Goal: Information Seeking & Learning: Learn about a topic

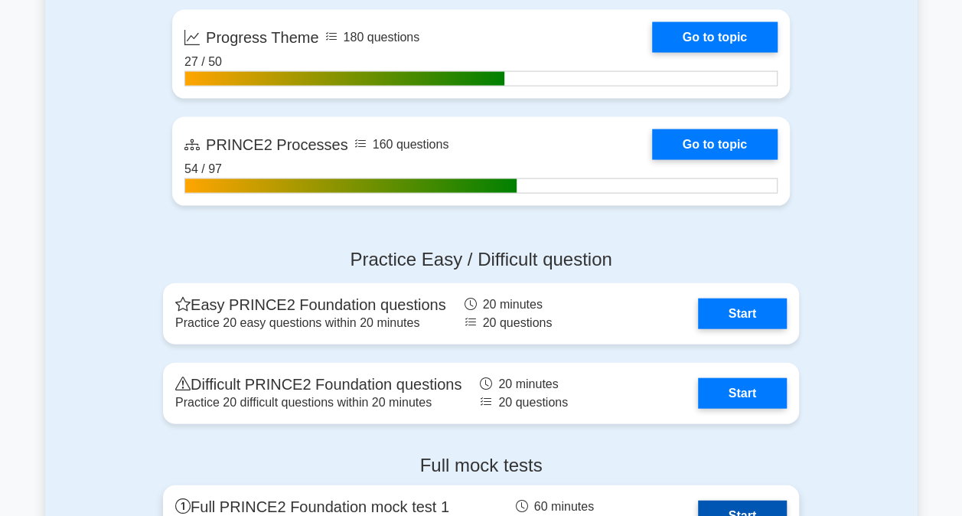
scroll to position [1591, 0]
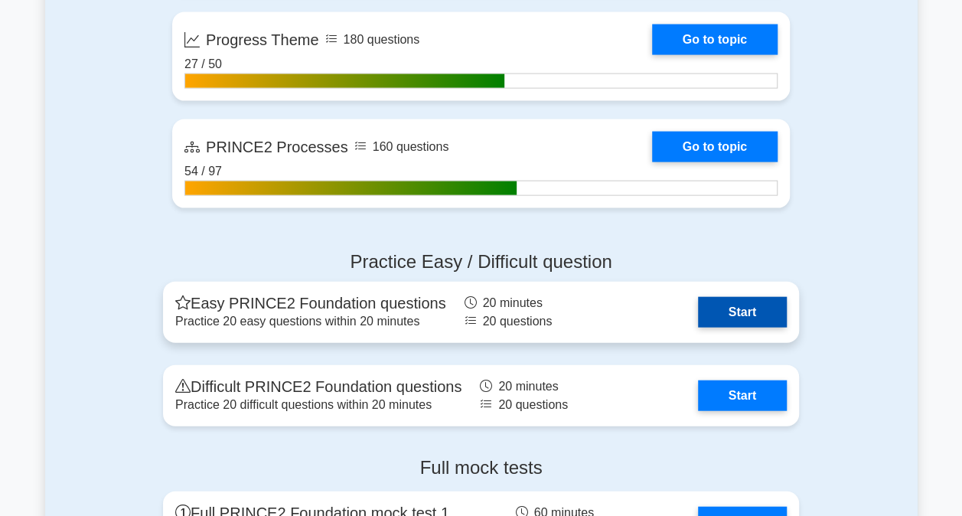
click at [698, 297] on link "Start" at bounding box center [742, 312] width 89 height 31
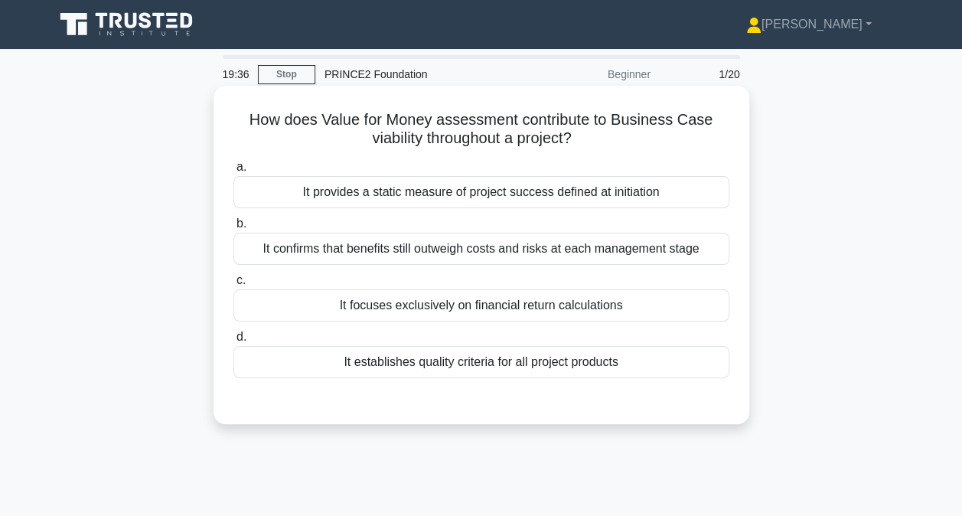
click at [527, 200] on div "It provides a static measure of project success defined at initiation" at bounding box center [481, 192] width 496 height 32
click at [233, 172] on input "a. It provides a static measure of project success defined at initiation" at bounding box center [233, 167] width 0 height 10
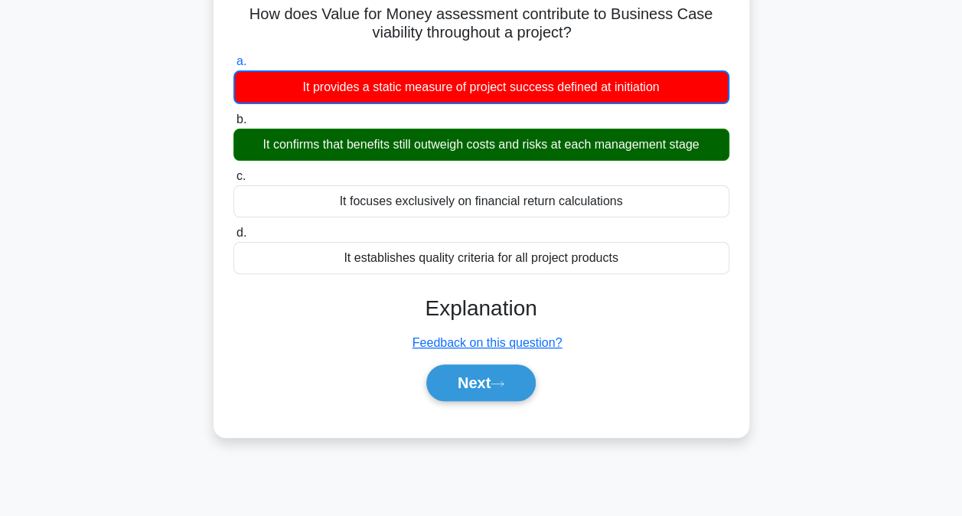
scroll to position [230, 0]
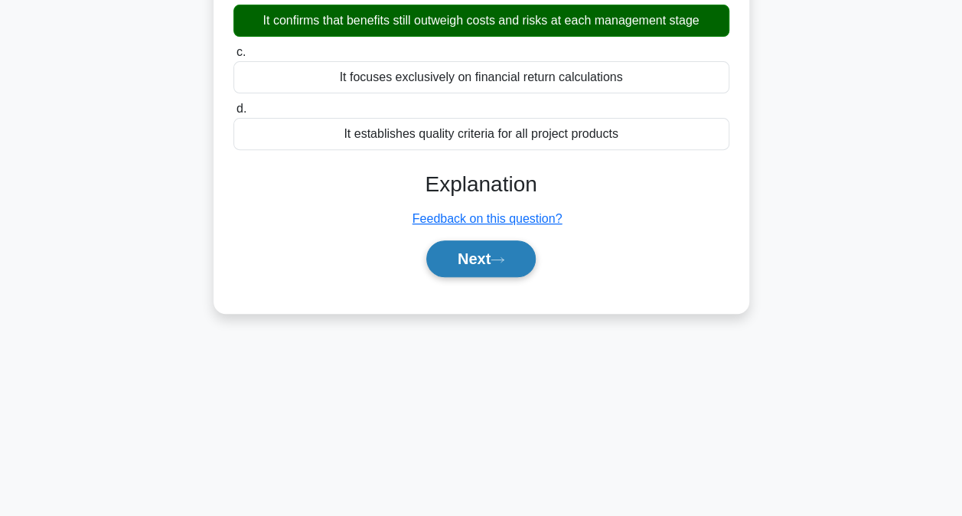
click at [486, 257] on button "Next" at bounding box center [480, 258] width 109 height 37
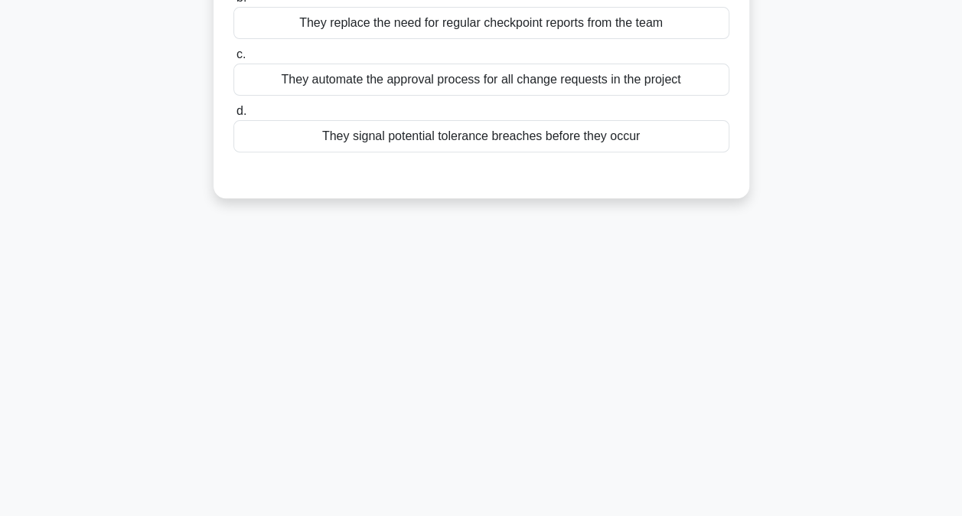
scroll to position [0, 0]
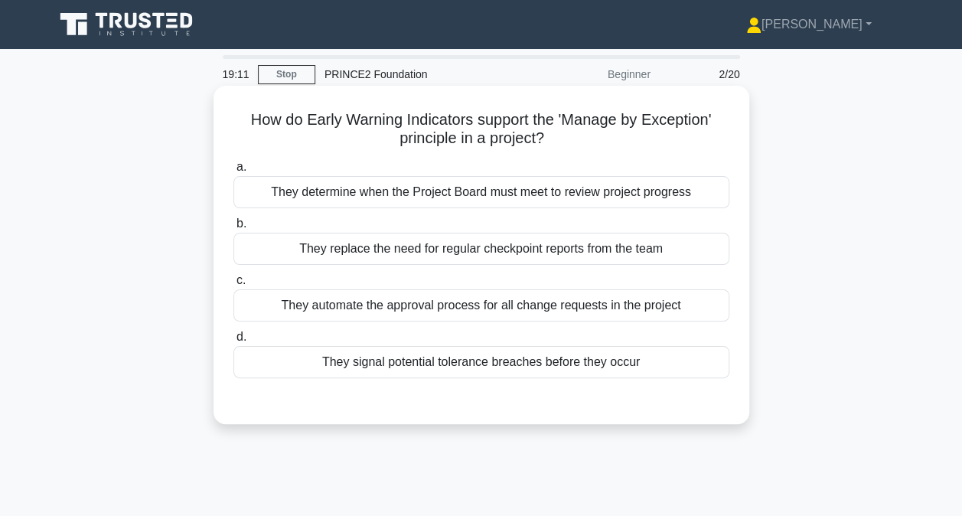
click at [491, 313] on div "They automate the approval process for all change requests in the project" at bounding box center [481, 305] width 496 height 32
click at [233, 285] on input "c. They automate the approval process for all change requests in the project" at bounding box center [233, 280] width 0 height 10
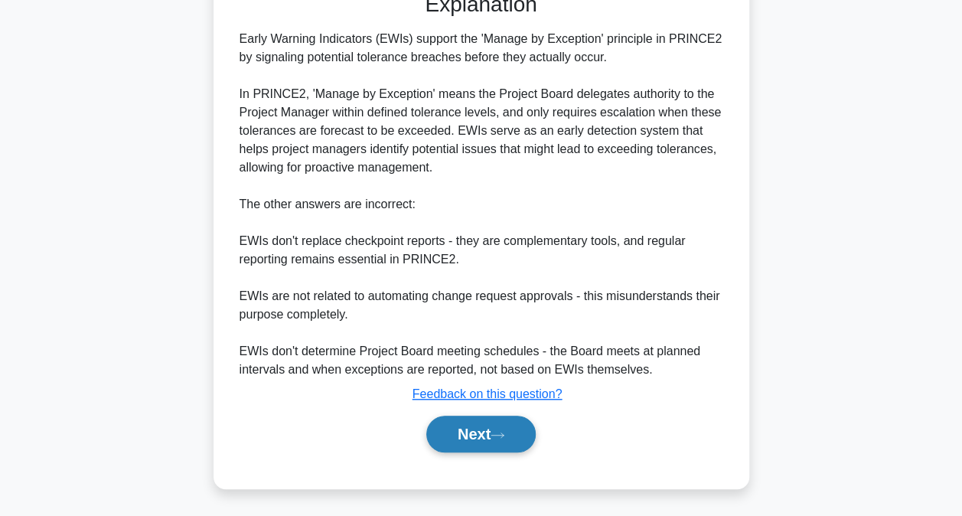
click at [497, 425] on button "Next" at bounding box center [480, 434] width 109 height 37
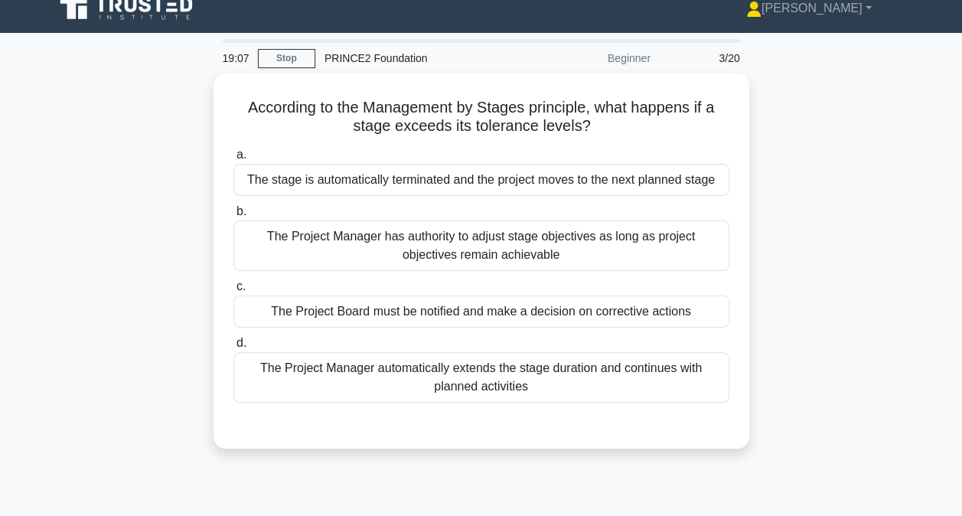
scroll to position [5, 0]
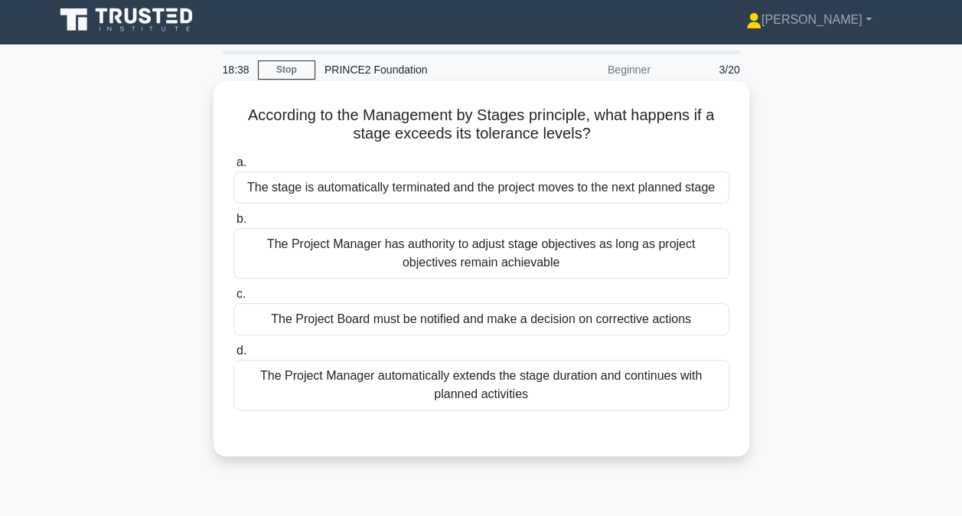
click at [538, 326] on div "The Project Board must be notified and make a decision on corrective actions" at bounding box center [481, 319] width 496 height 32
click at [233, 299] on input "c. The Project Board must be notified and make a decision on corrective actions" at bounding box center [233, 294] width 0 height 10
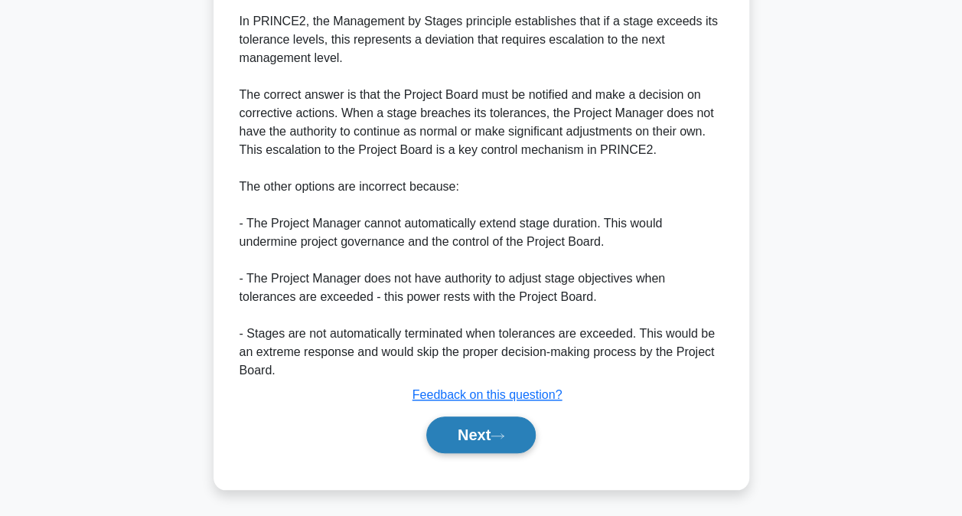
click at [512, 420] on button "Next" at bounding box center [480, 434] width 109 height 37
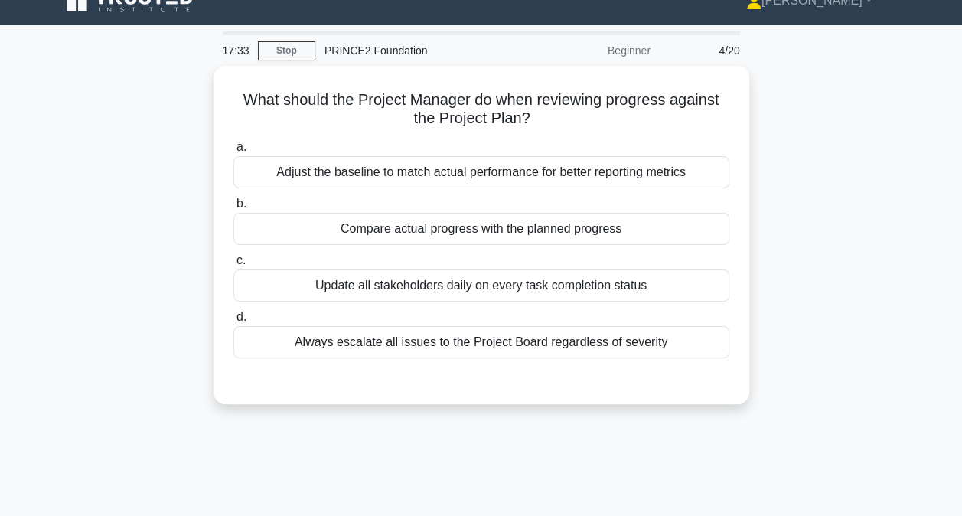
scroll to position [0, 0]
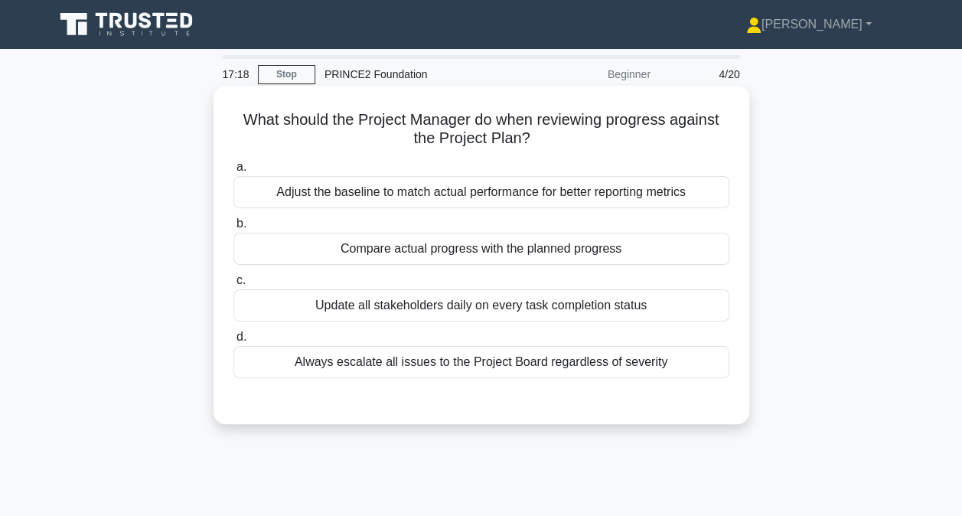
click at [504, 366] on div "Always escalate all issues to the Project Board regardless of severity" at bounding box center [481, 362] width 496 height 32
click at [233, 342] on input "d. Always escalate all issues to the Project Board regardless of severity" at bounding box center [233, 337] width 0 height 10
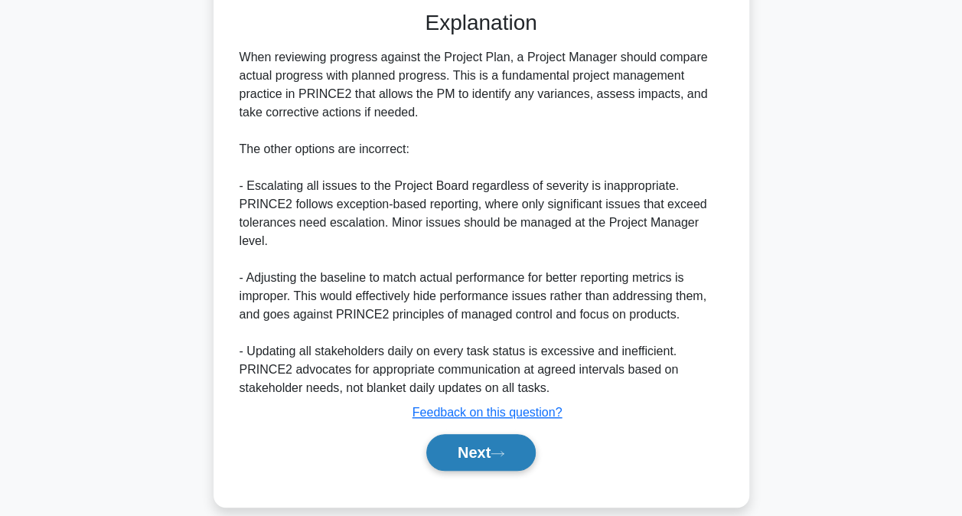
click at [491, 434] on button "Next" at bounding box center [480, 452] width 109 height 37
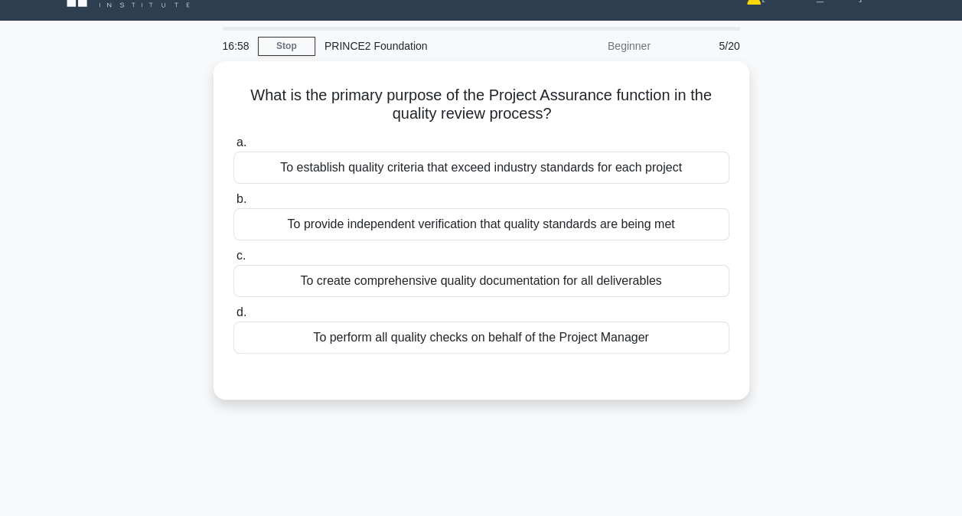
scroll to position [5, 0]
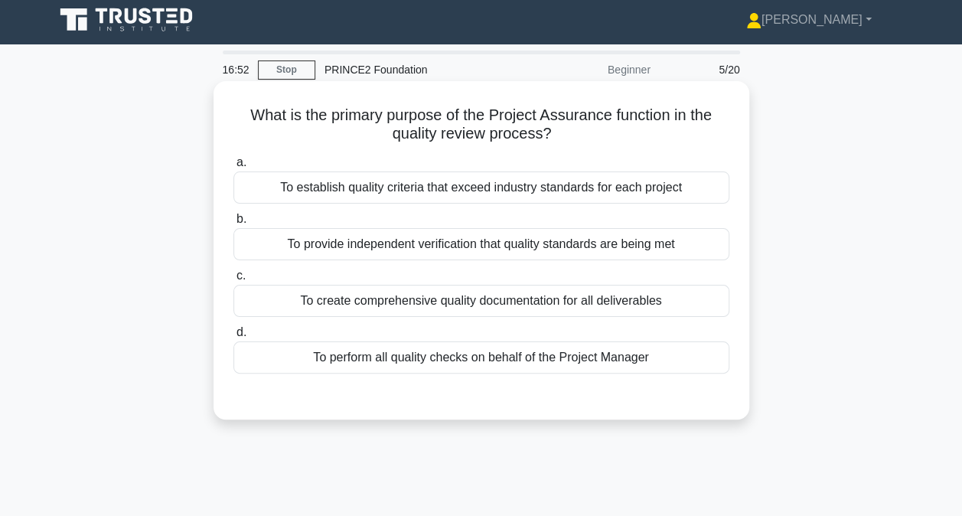
click at [546, 238] on div "To provide independent verification that quality standards are being met" at bounding box center [481, 244] width 496 height 32
click at [233, 224] on input "b. To provide independent verification that quality standards are being met" at bounding box center [233, 219] width 0 height 10
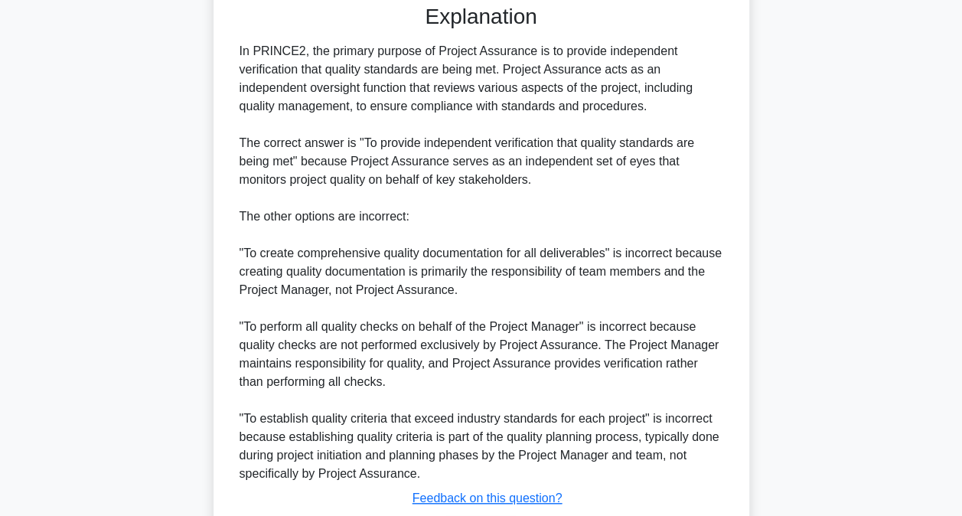
scroll to position [499, 0]
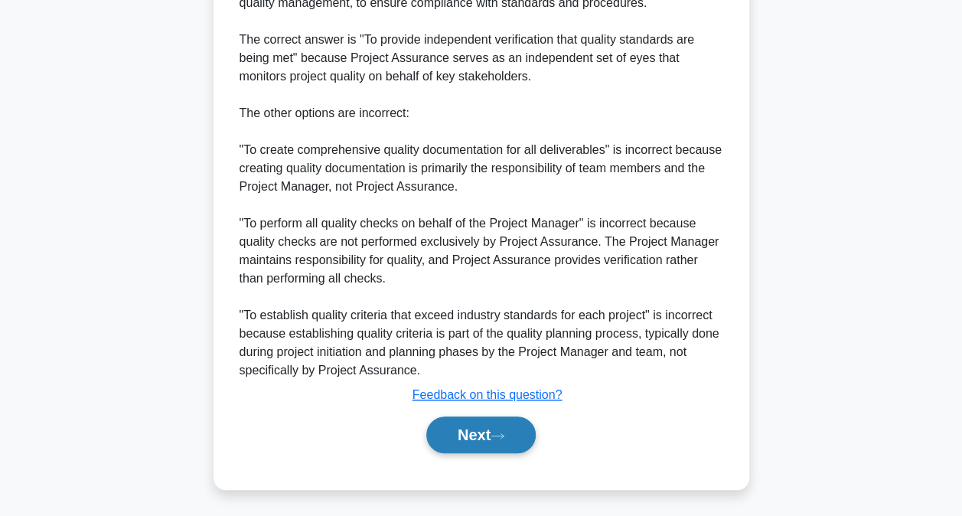
click at [458, 437] on button "Next" at bounding box center [480, 434] width 109 height 37
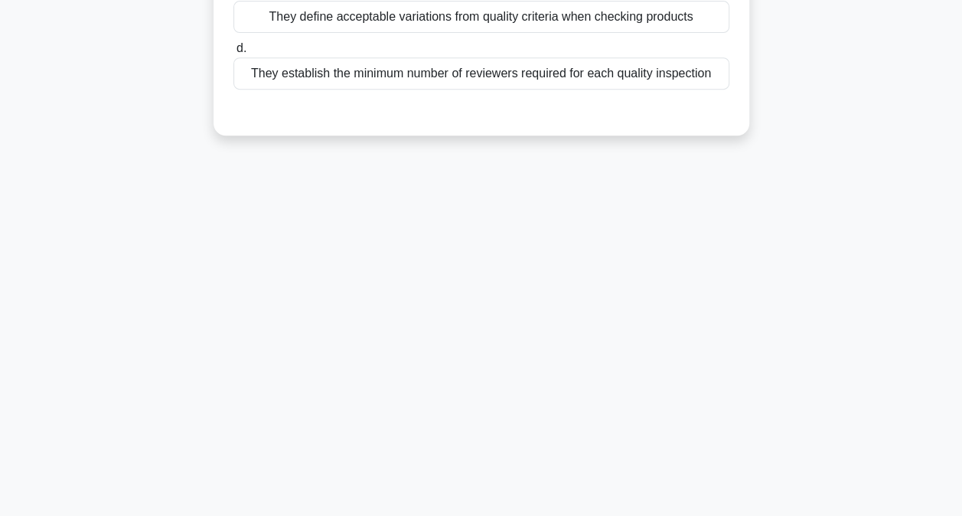
scroll to position [81, 0]
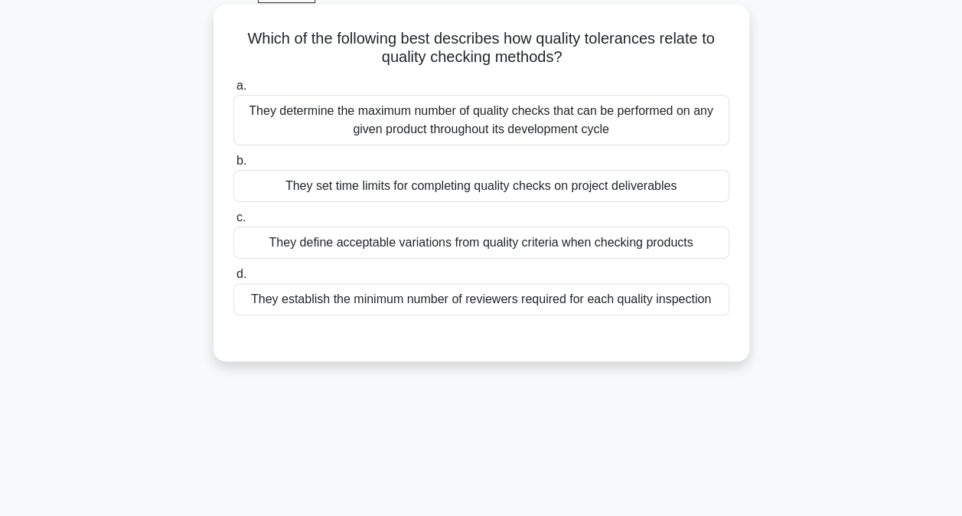
click at [510, 249] on div "They define acceptable variations from quality criteria when checking products" at bounding box center [481, 243] width 496 height 32
click at [233, 223] on input "c. They define acceptable variations from quality criteria when checking produc…" at bounding box center [233, 218] width 0 height 10
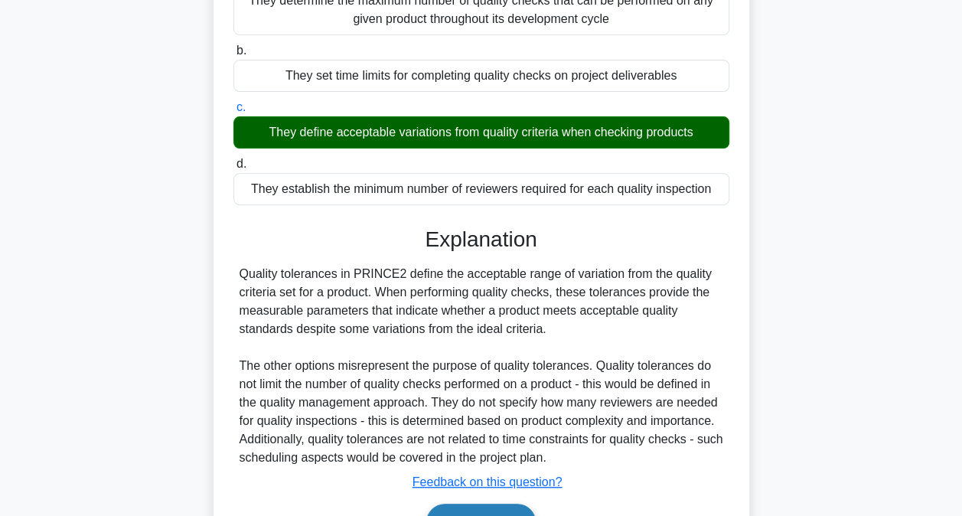
scroll to position [311, 0]
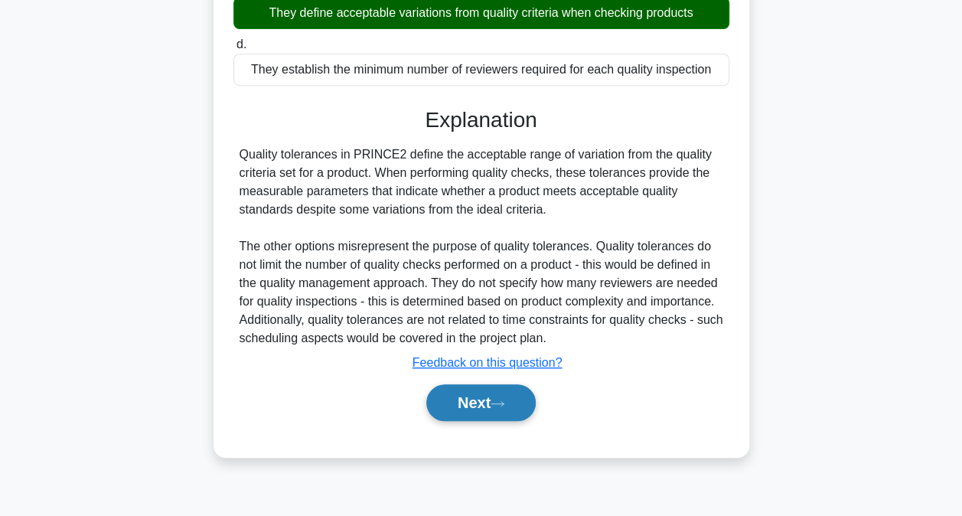
click at [504, 395] on button "Next" at bounding box center [480, 402] width 109 height 37
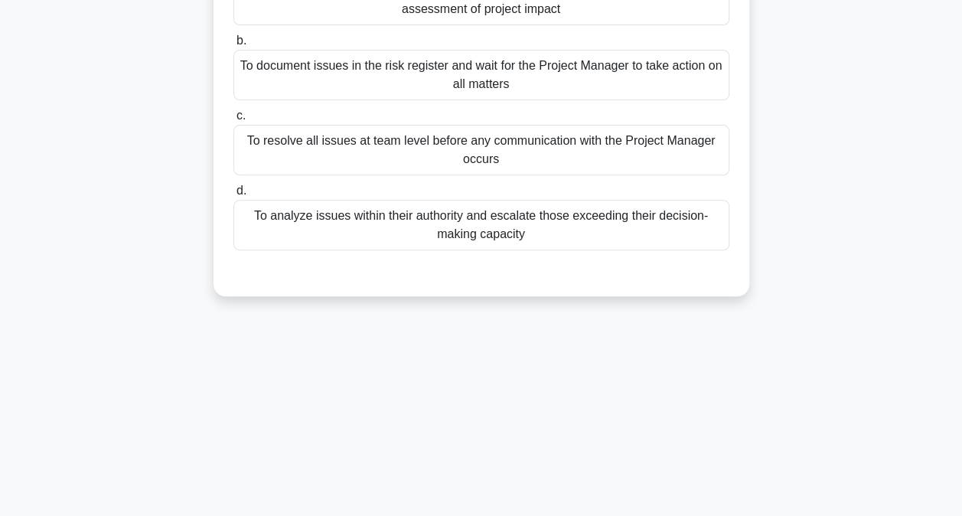
scroll to position [81, 0]
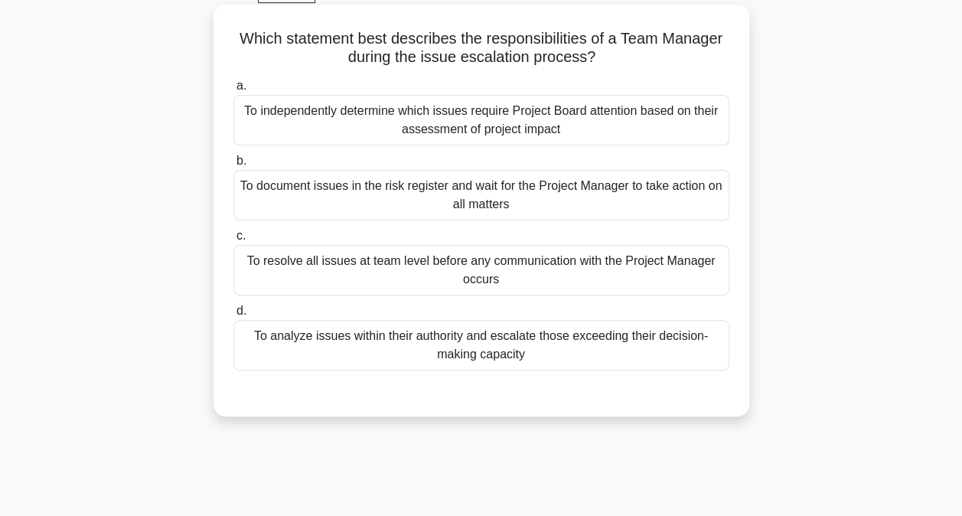
click at [503, 360] on div "To analyze issues within their authority and escalate those exceeding their dec…" at bounding box center [481, 345] width 496 height 51
click at [233, 316] on input "d. To analyze issues within their authority and escalate those exceeding their …" at bounding box center [233, 311] width 0 height 10
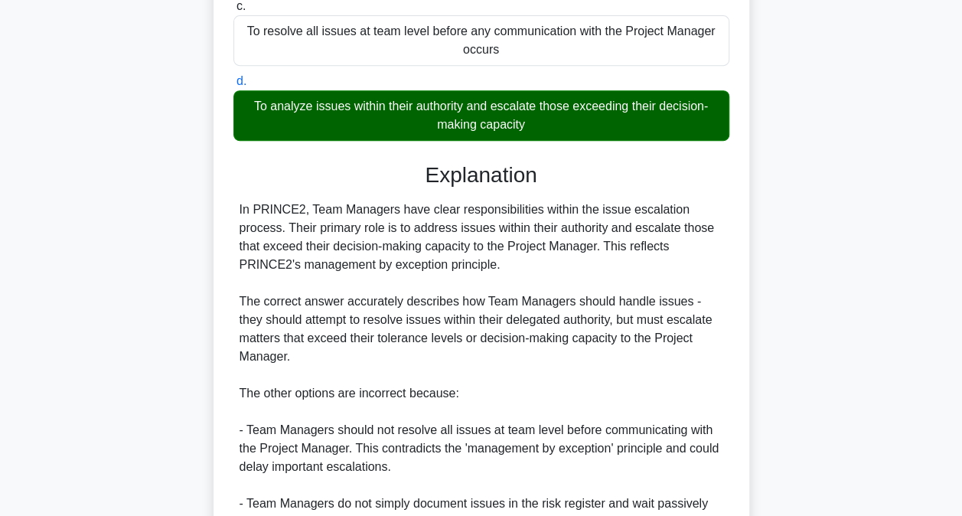
scroll to position [540, 0]
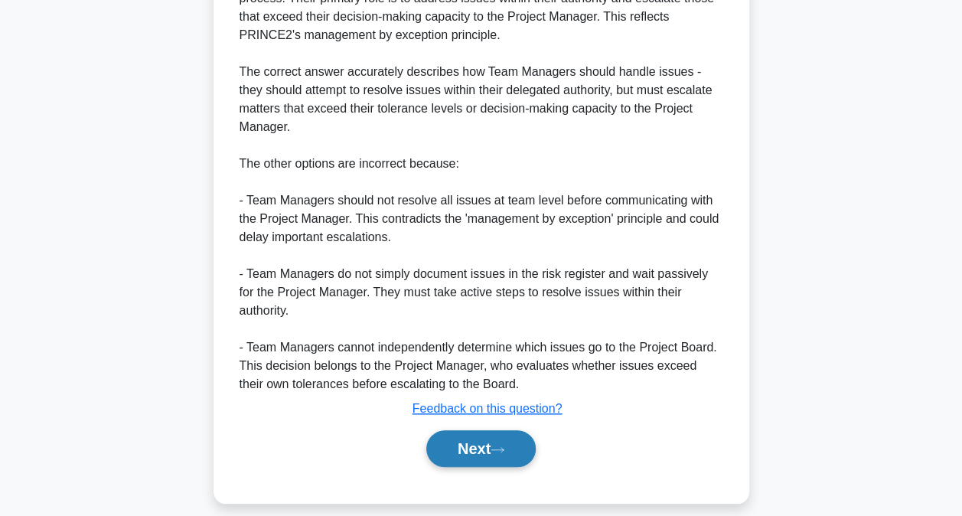
click at [522, 442] on button "Next" at bounding box center [480, 448] width 109 height 37
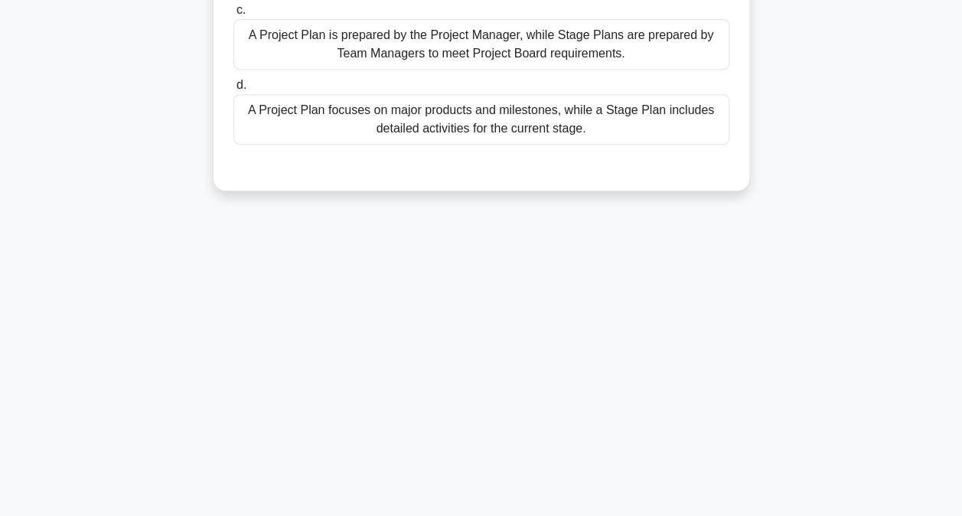
scroll to position [81, 0]
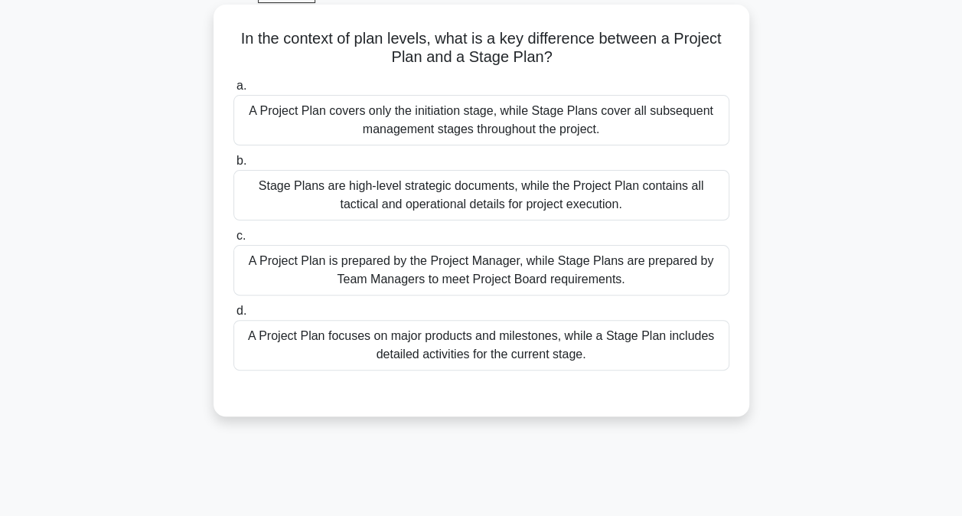
click at [530, 264] on div "A Project Plan is prepared by the Project Manager, while Stage Plans are prepar…" at bounding box center [481, 270] width 496 height 51
click at [233, 241] on input "c. A Project Plan is prepared by the Project Manager, while Stage Plans are pre…" at bounding box center [233, 236] width 0 height 10
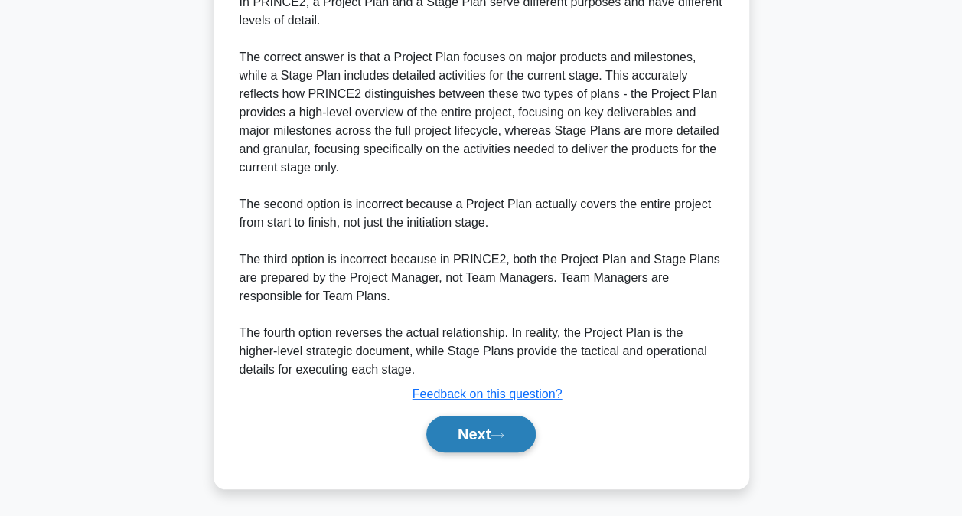
click at [487, 433] on button "Next" at bounding box center [480, 434] width 109 height 37
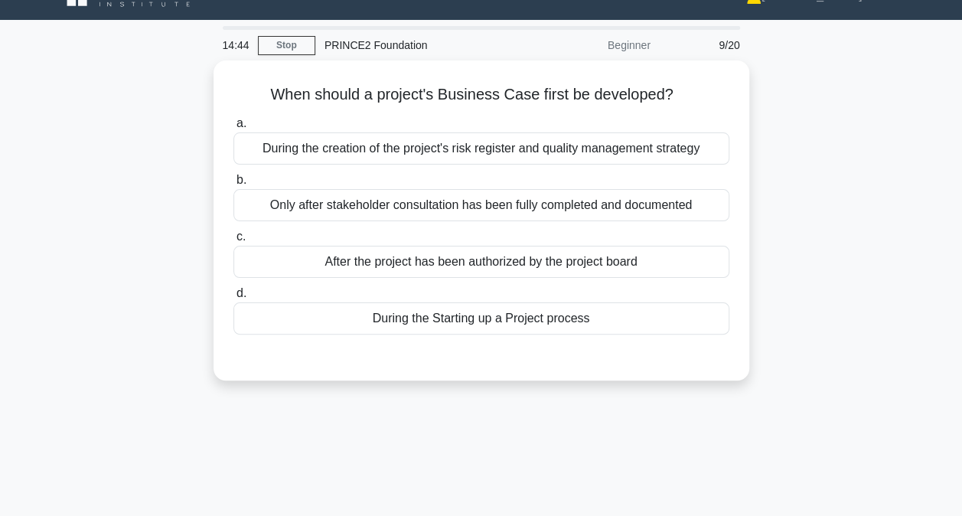
scroll to position [5, 0]
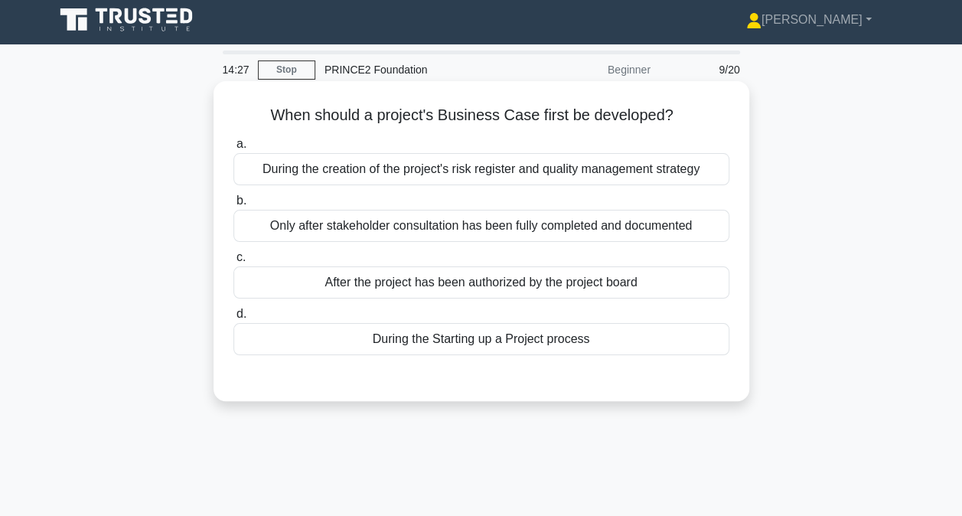
click at [410, 278] on div "After the project has been authorized by the project board" at bounding box center [481, 282] width 496 height 32
click at [233, 262] on input "c. After the project has been authorized by the project board" at bounding box center [233, 258] width 0 height 10
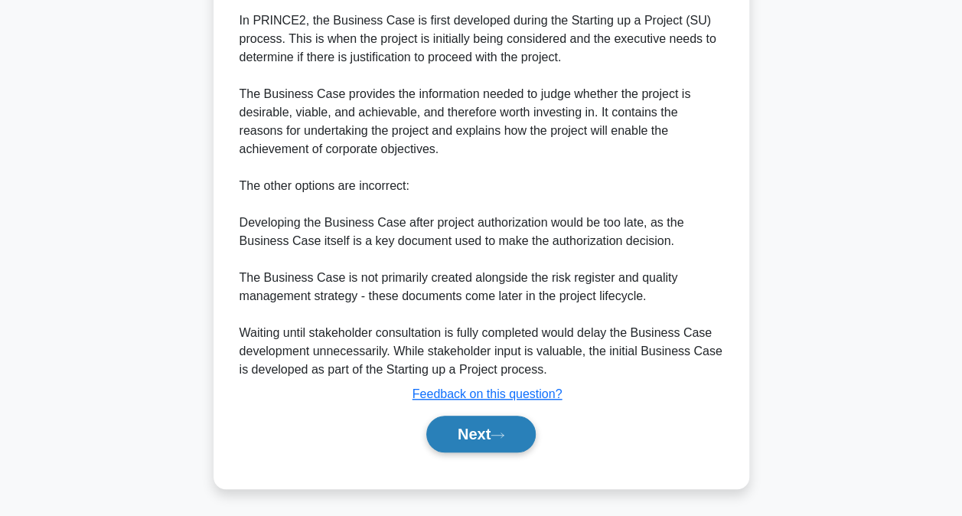
click at [474, 435] on button "Next" at bounding box center [480, 434] width 109 height 37
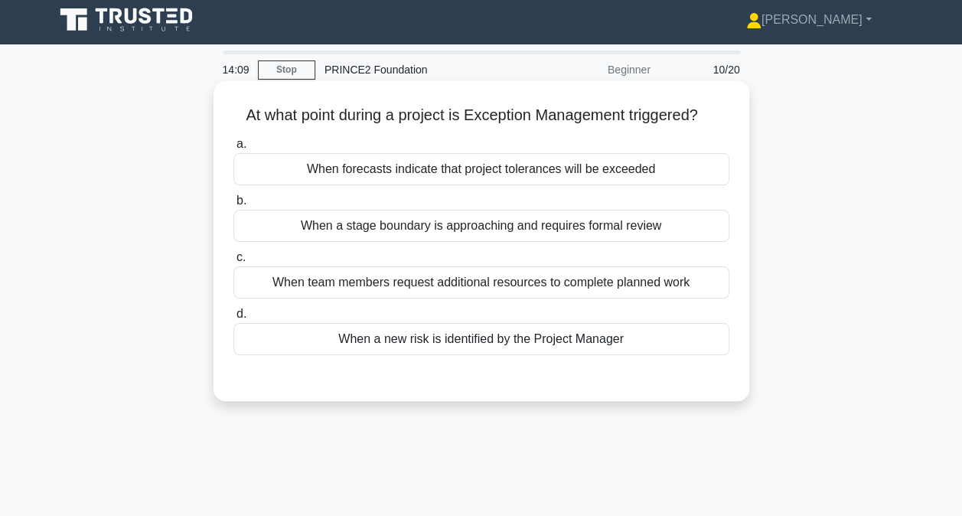
click at [504, 162] on div "When forecasts indicate that project tolerances will be exceeded" at bounding box center [481, 169] width 496 height 32
click at [233, 149] on input "a. When forecasts indicate that project tolerances will be exceeded" at bounding box center [233, 144] width 0 height 10
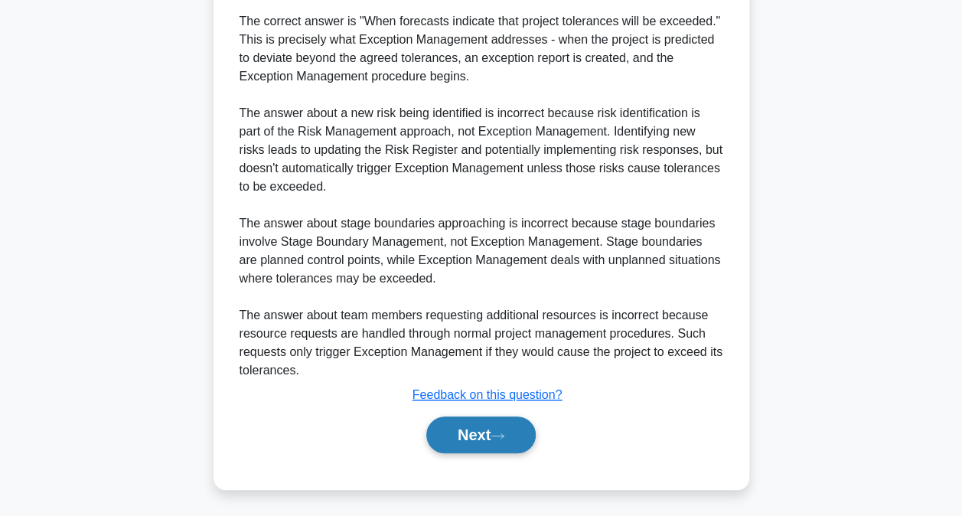
click at [497, 439] on button "Next" at bounding box center [480, 434] width 109 height 37
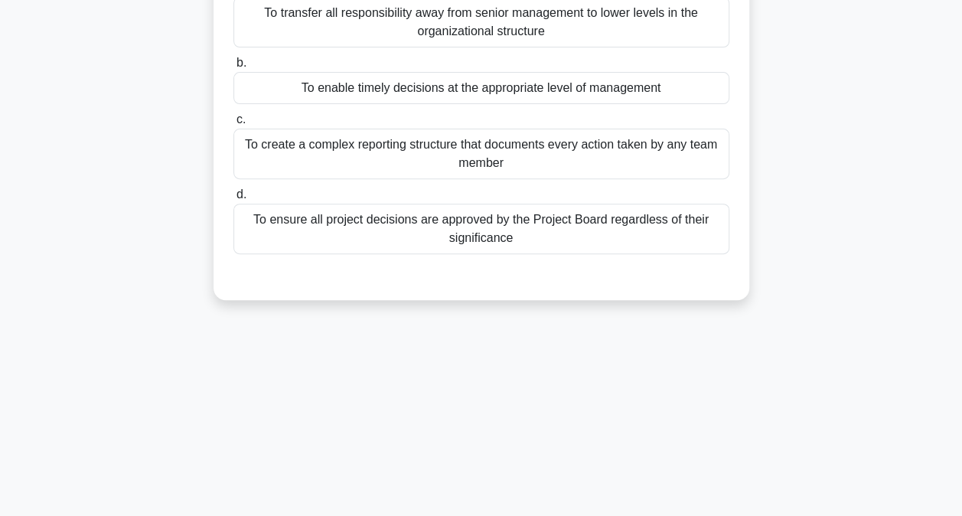
scroll to position [0, 0]
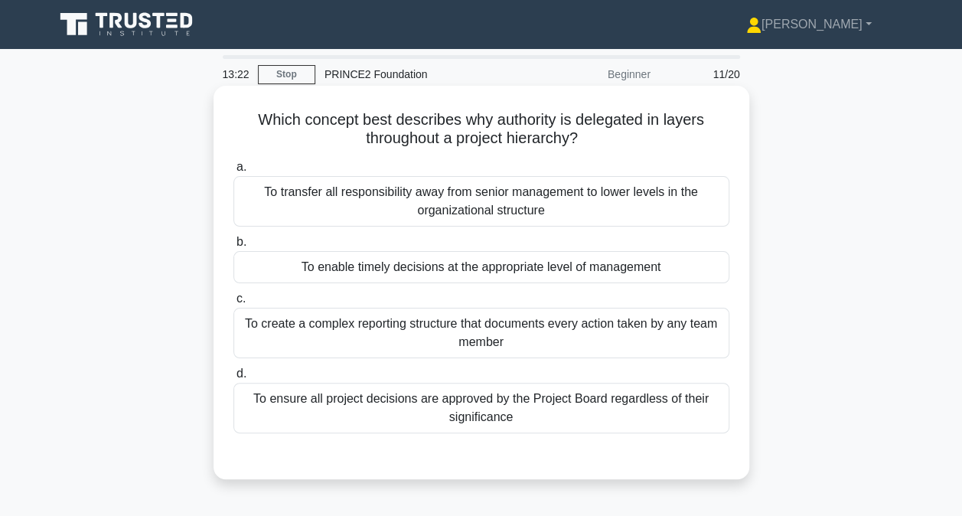
click at [539, 328] on div "To create a complex reporting structure that documents every action taken by an…" at bounding box center [481, 333] width 496 height 51
click at [233, 304] on input "c. To create a complex reporting structure that documents every action taken by…" at bounding box center [233, 299] width 0 height 10
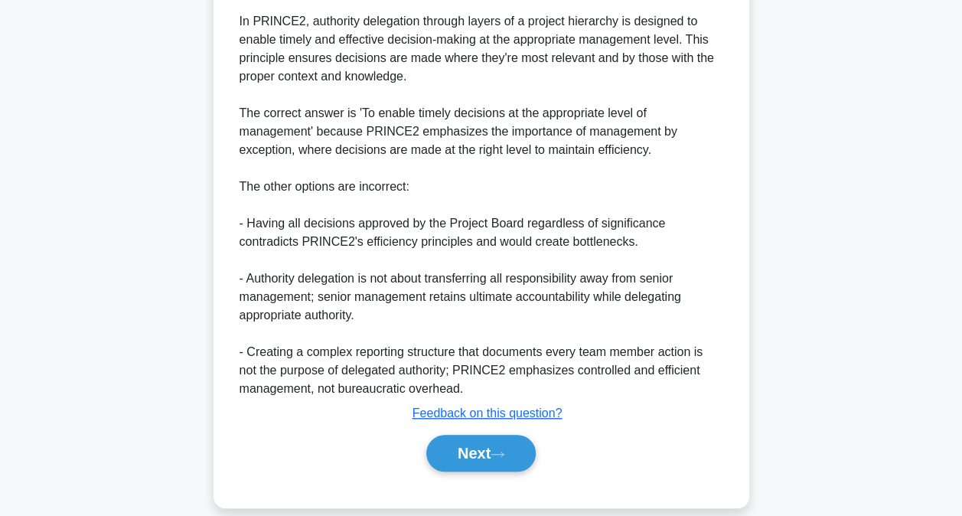
scroll to position [501, 0]
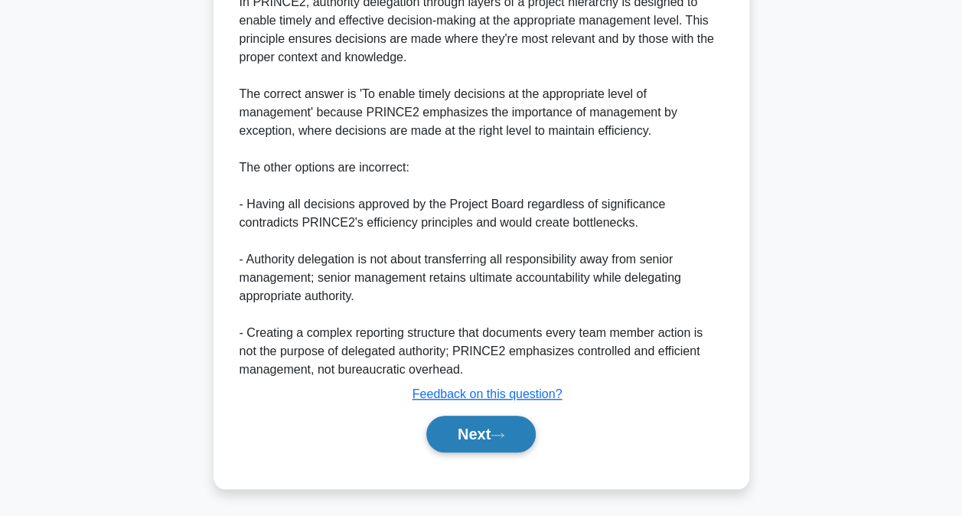
click at [494, 430] on button "Next" at bounding box center [480, 434] width 109 height 37
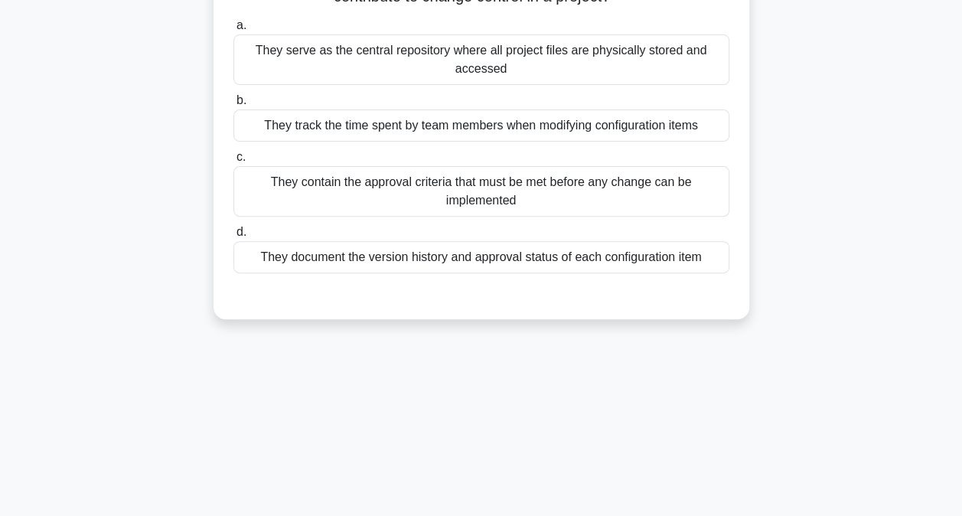
scroll to position [5, 0]
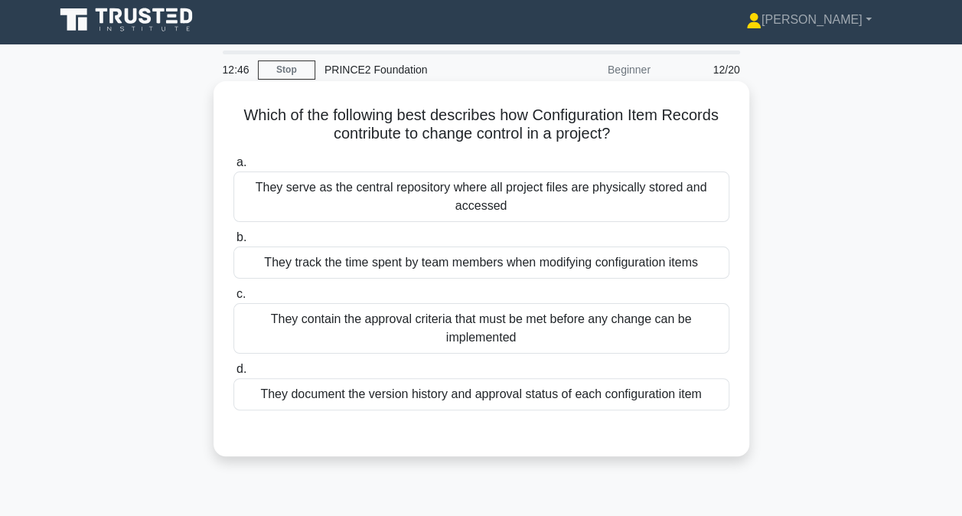
click at [574, 415] on div "a. They serve as the central repository where all project files are physically …" at bounding box center [481, 294] width 499 height 288
click at [574, 402] on div "They document the version history and approval status of each configuration item" at bounding box center [481, 394] width 496 height 32
click at [233, 374] on input "d. They document the version history and approval status of each configuration …" at bounding box center [233, 369] width 0 height 10
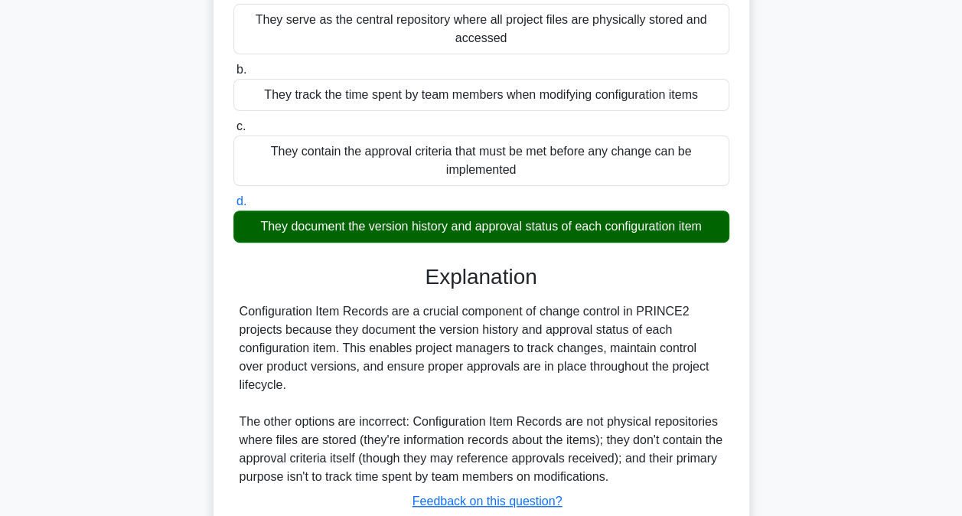
scroll to position [234, 0]
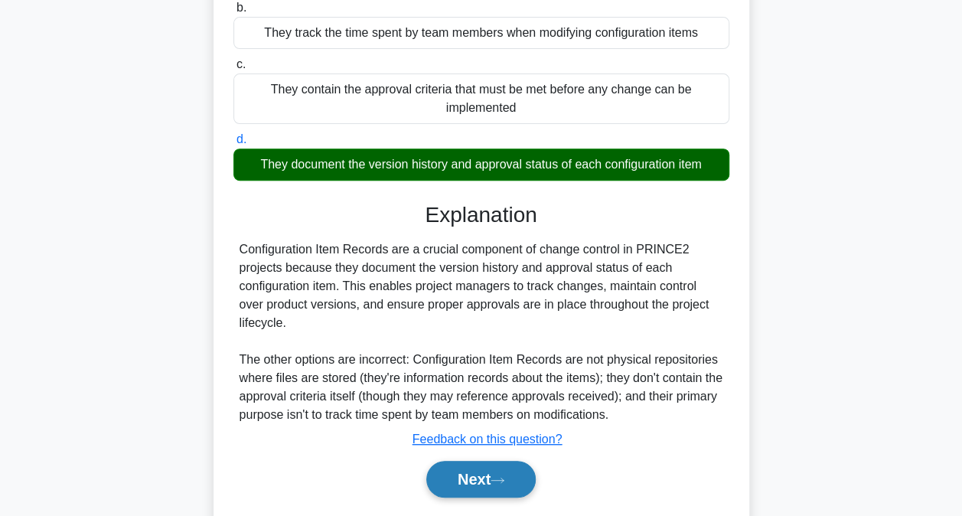
click at [513, 488] on button "Next" at bounding box center [480, 479] width 109 height 37
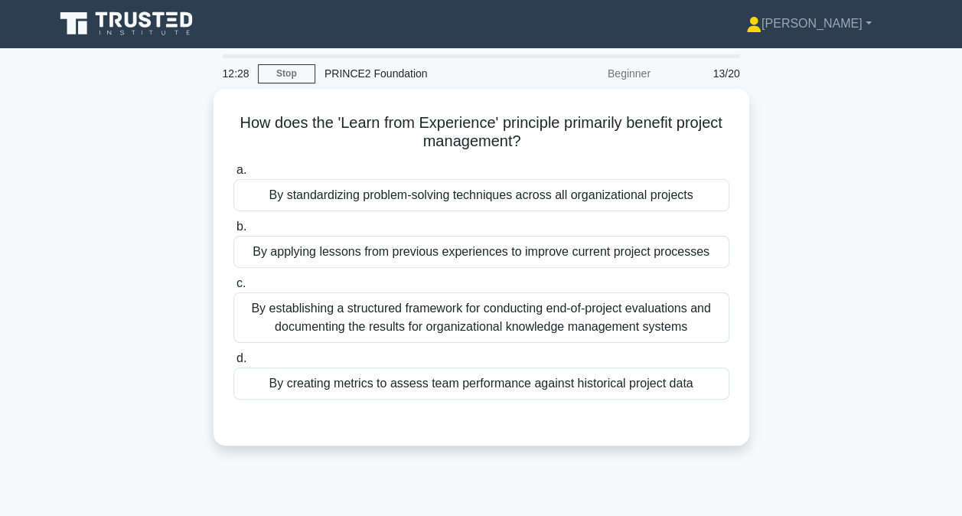
scroll to position [0, 0]
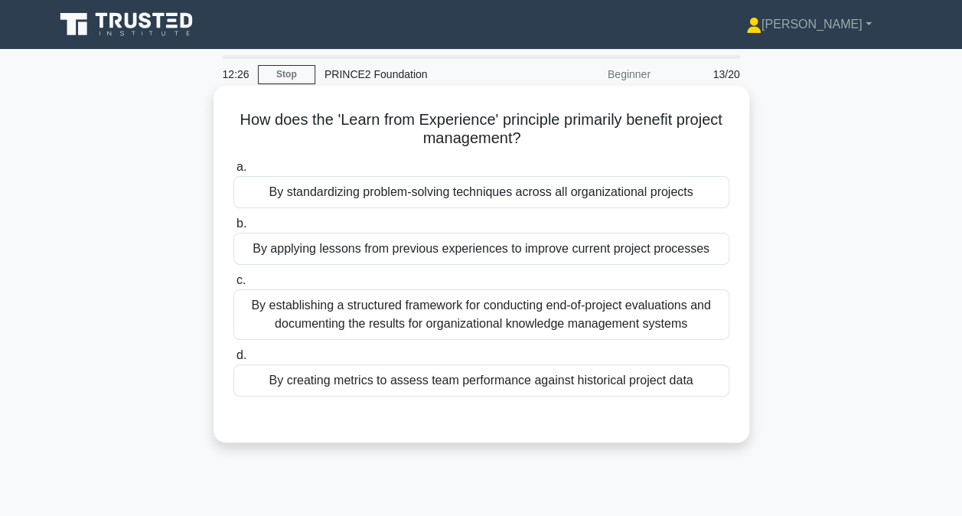
click at [504, 249] on div "By applying lessons from previous experiences to improve current project proces…" at bounding box center [481, 249] width 496 height 32
click at [233, 229] on input "b. By applying lessons from previous experiences to improve current project pro…" at bounding box center [233, 224] width 0 height 10
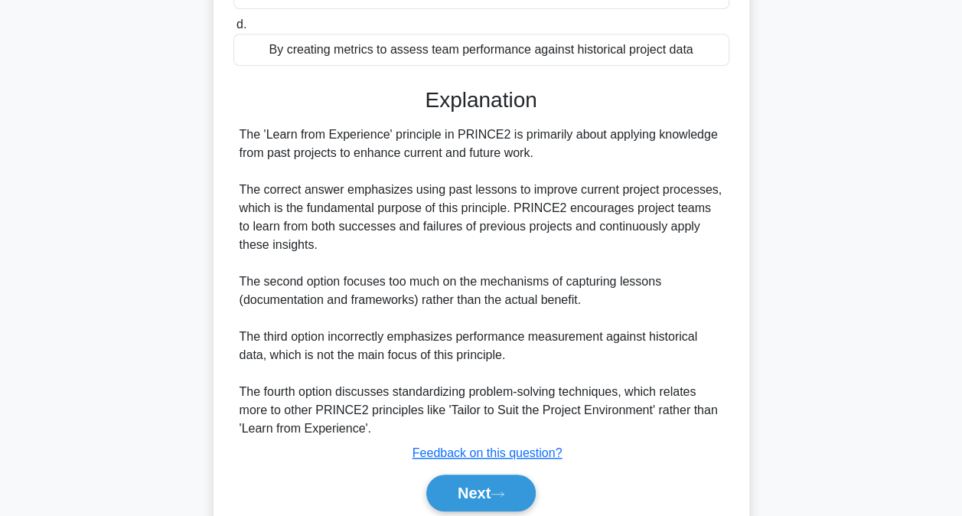
scroll to position [389, 0]
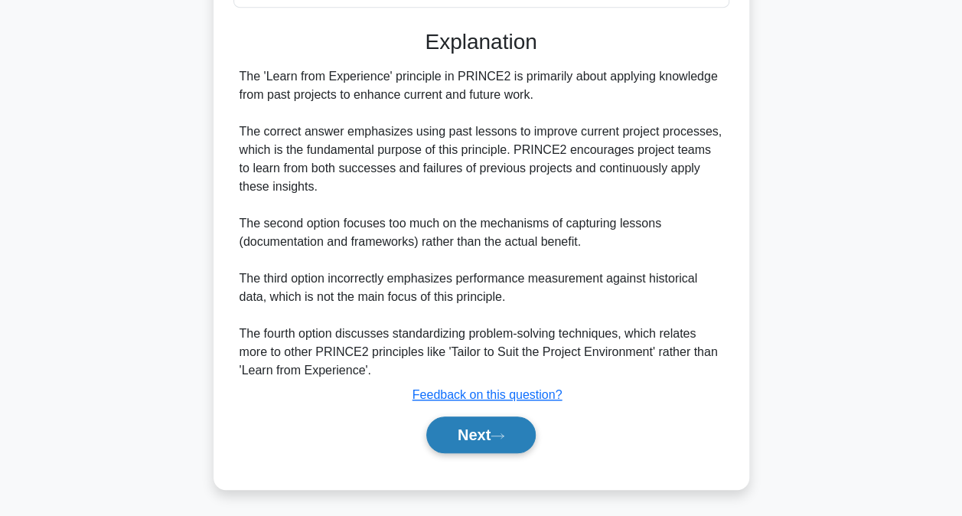
click at [481, 423] on button "Next" at bounding box center [480, 434] width 109 height 37
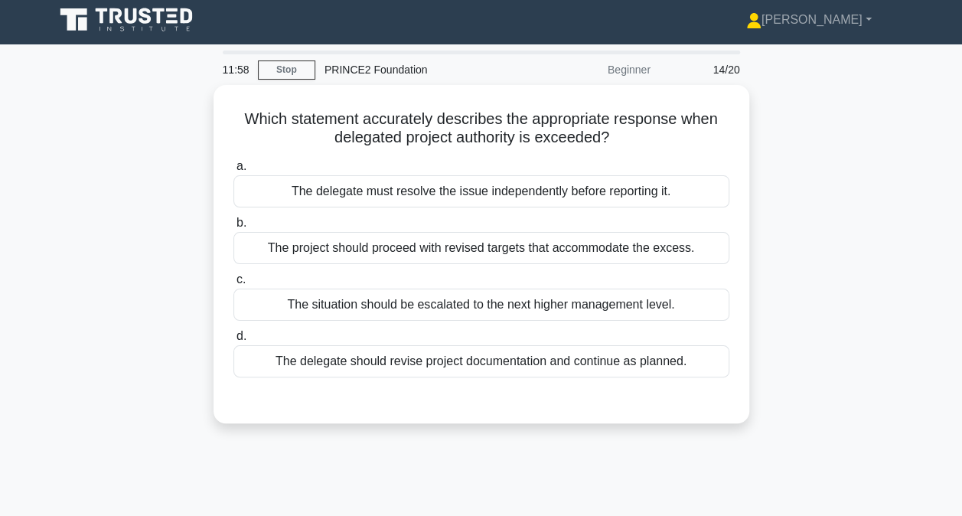
scroll to position [0, 0]
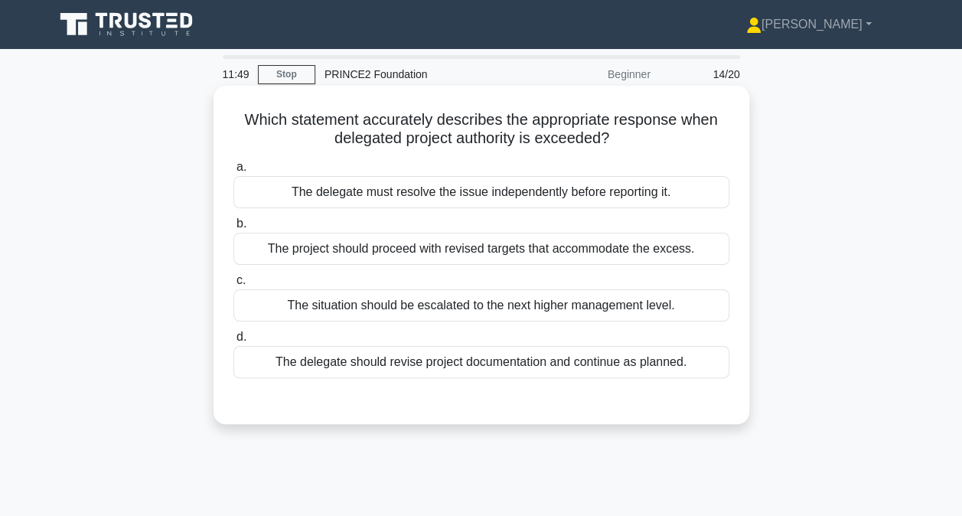
click at [440, 315] on div "The situation should be escalated to the next higher management level." at bounding box center [481, 305] width 496 height 32
click at [233, 285] on input "c. The situation should be escalated to the next higher management level." at bounding box center [233, 280] width 0 height 10
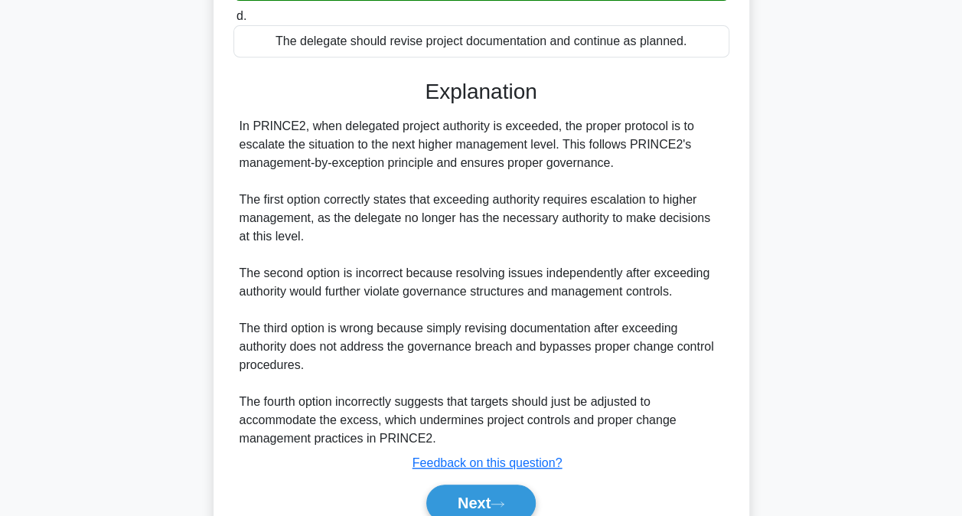
scroll to position [389, 0]
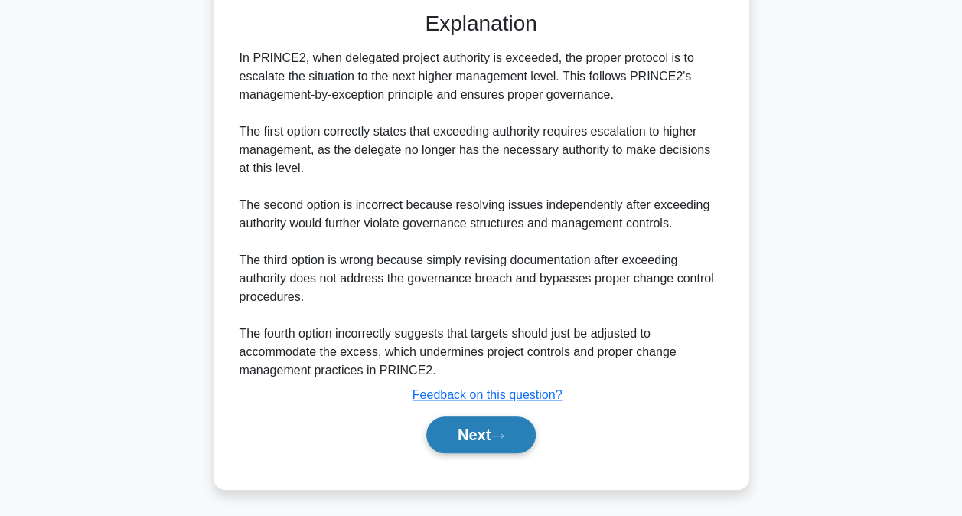
click at [485, 432] on button "Next" at bounding box center [480, 434] width 109 height 37
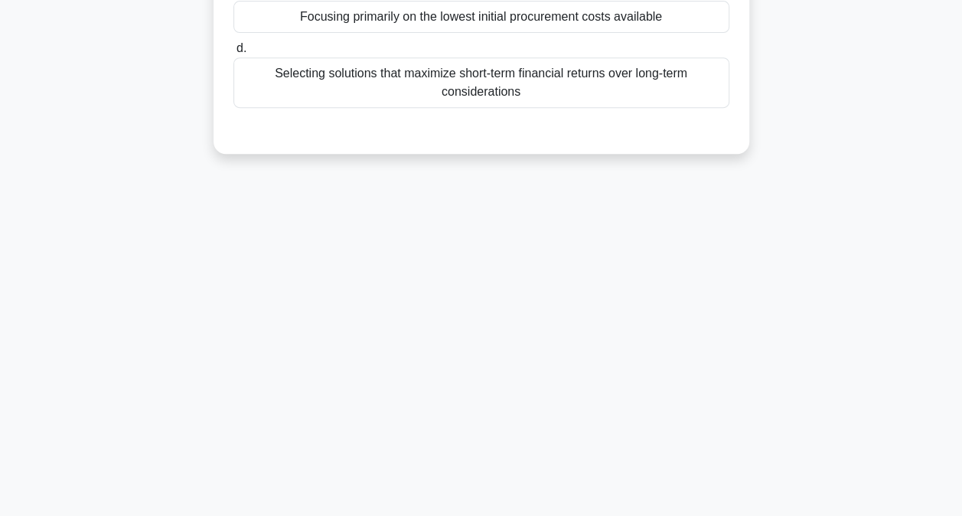
scroll to position [5, 0]
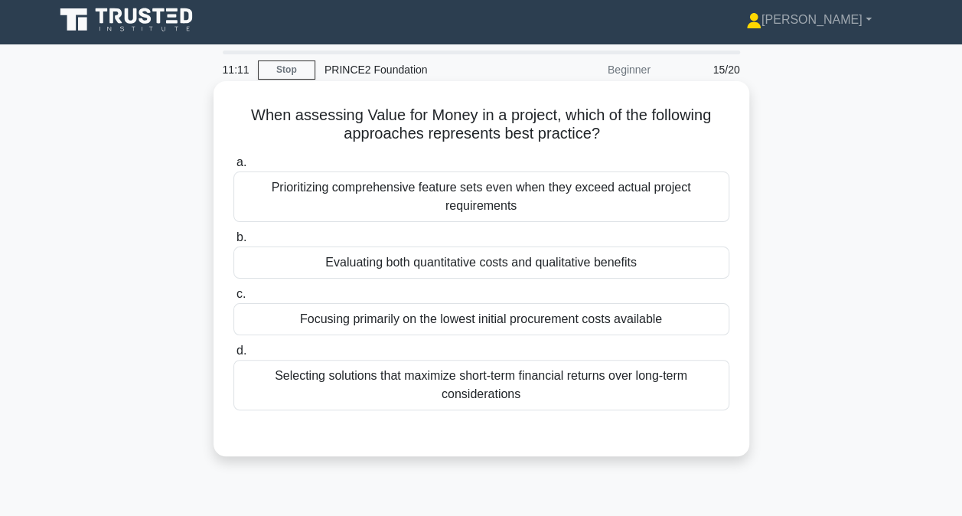
click at [519, 193] on div "Prioritizing comprehensive feature sets even when they exceed actual project re…" at bounding box center [481, 196] width 496 height 51
click at [233, 168] on input "a. Prioritizing comprehensive feature sets even when they exceed actual project…" at bounding box center [233, 163] width 0 height 10
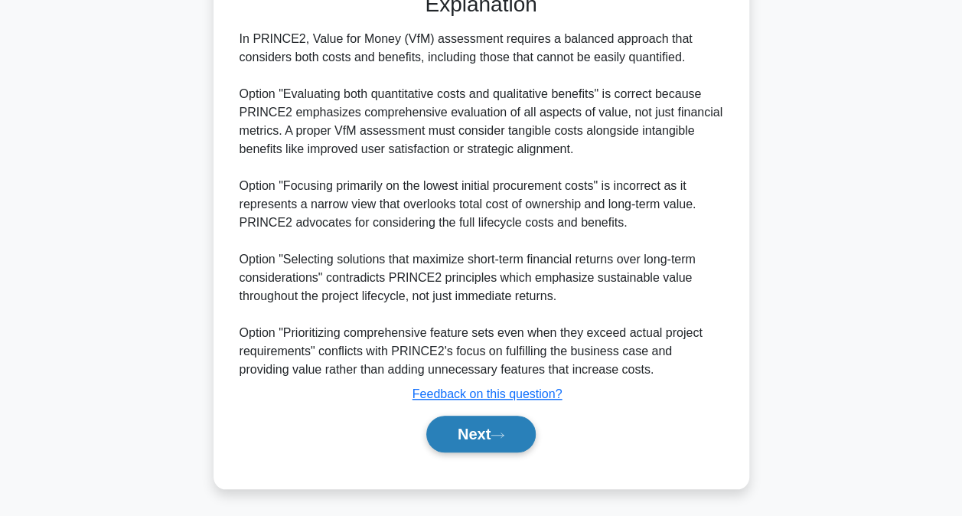
click at [526, 433] on button "Next" at bounding box center [480, 434] width 109 height 37
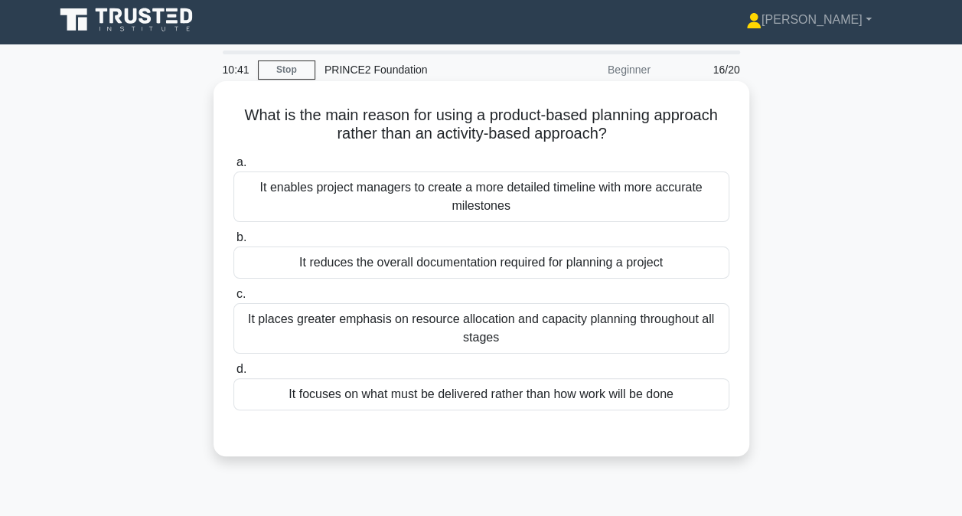
click at [609, 261] on div "It reduces the overall documentation required for planning a project" at bounding box center [481, 262] width 496 height 32
click at [233, 243] on input "b. It reduces the overall documentation required for planning a project" at bounding box center [233, 238] width 0 height 10
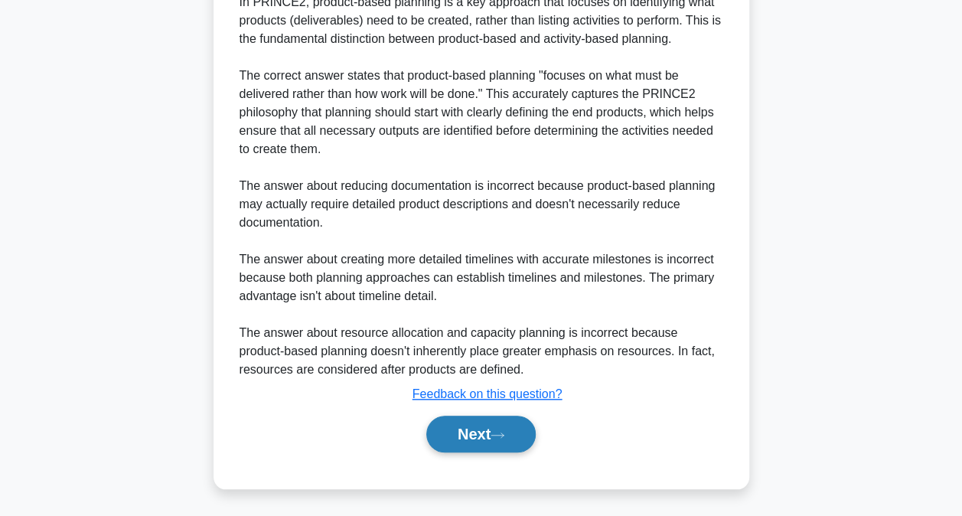
click at [501, 433] on icon at bounding box center [498, 435] width 14 height 8
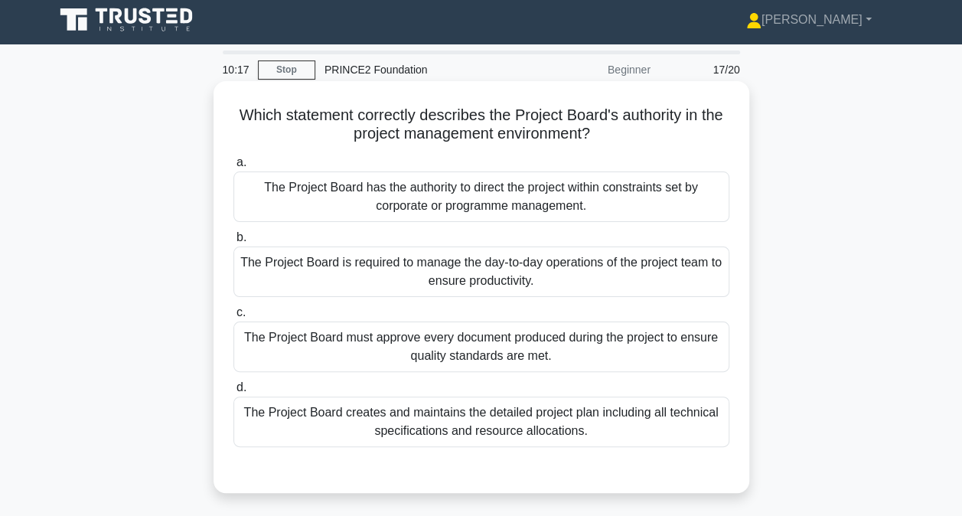
click at [506, 430] on div "The Project Board creates and maintains the detailed project plan including all…" at bounding box center [481, 421] width 496 height 51
click at [233, 393] on input "d. The Project Board creates and maintains the detailed project plan including …" at bounding box center [233, 388] width 0 height 10
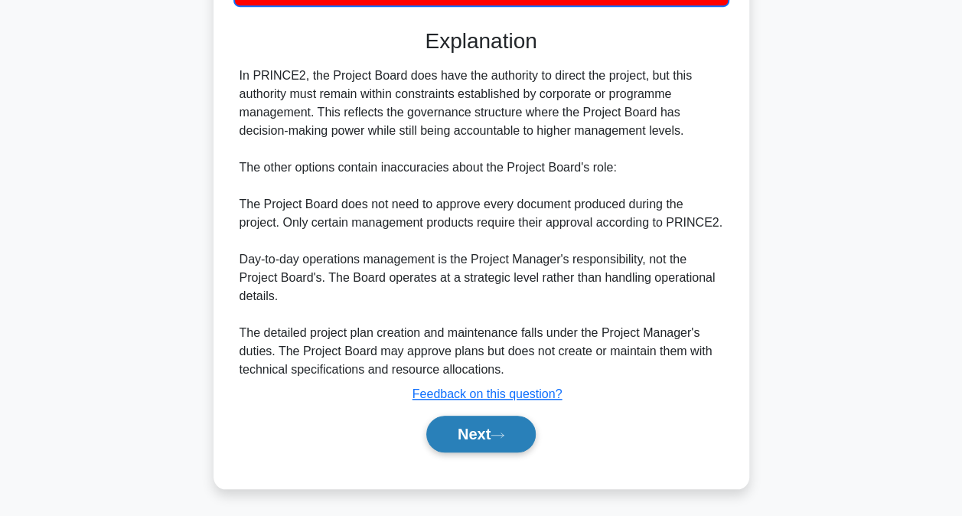
click at [504, 432] on icon at bounding box center [498, 435] width 14 height 8
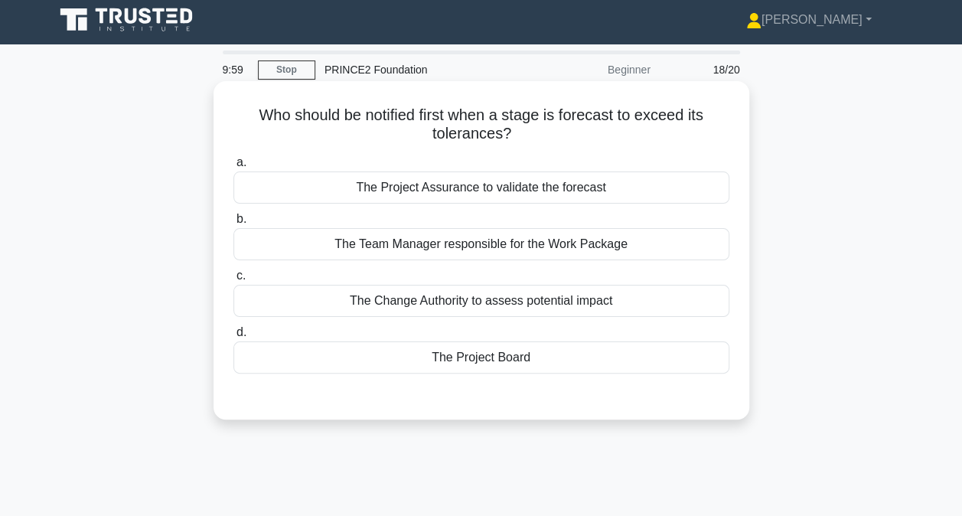
click at [546, 354] on div "The Project Board" at bounding box center [481, 357] width 496 height 32
click at [233, 337] on input "d. The Project Board" at bounding box center [233, 333] width 0 height 10
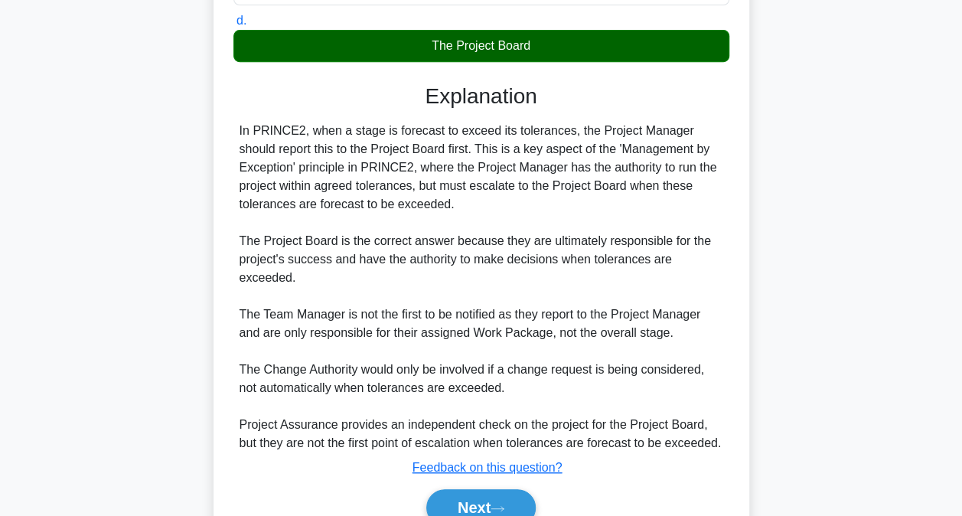
scroll to position [389, 0]
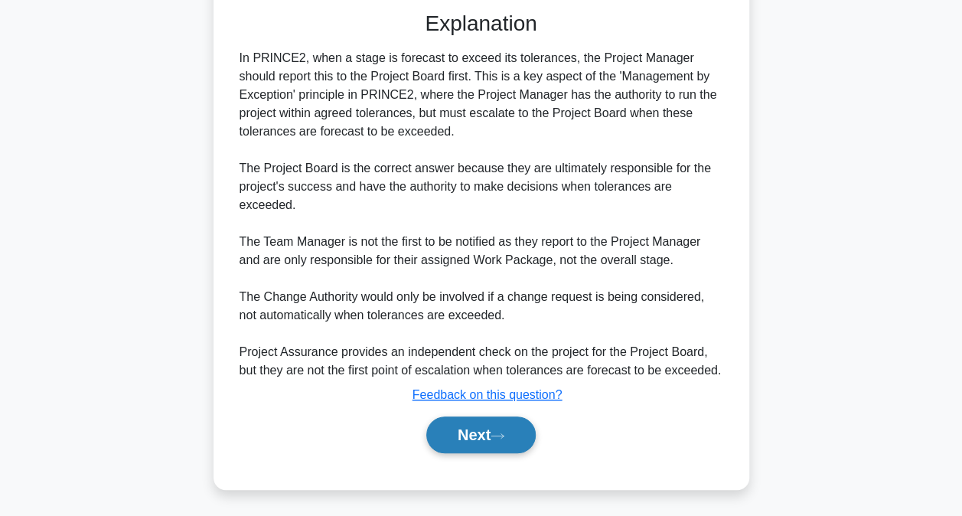
click at [521, 421] on button "Next" at bounding box center [480, 434] width 109 height 37
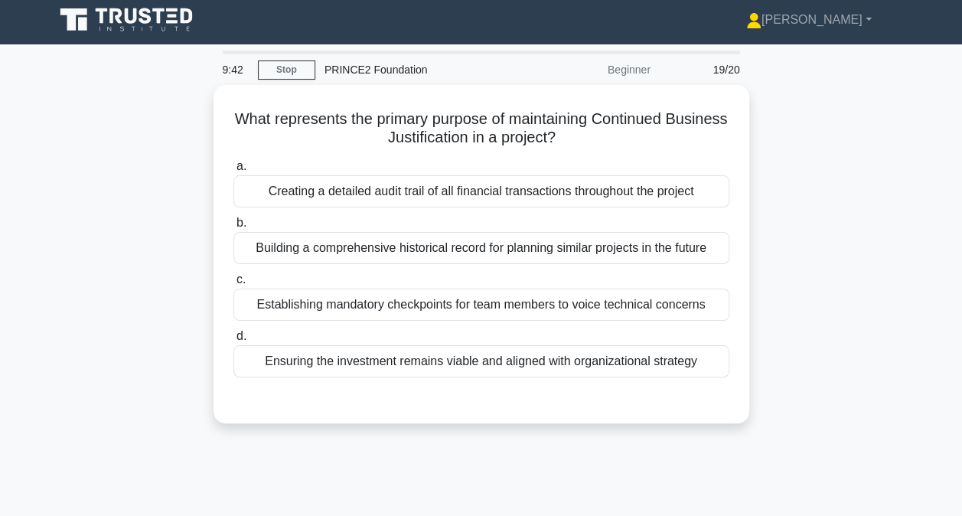
scroll to position [0, 0]
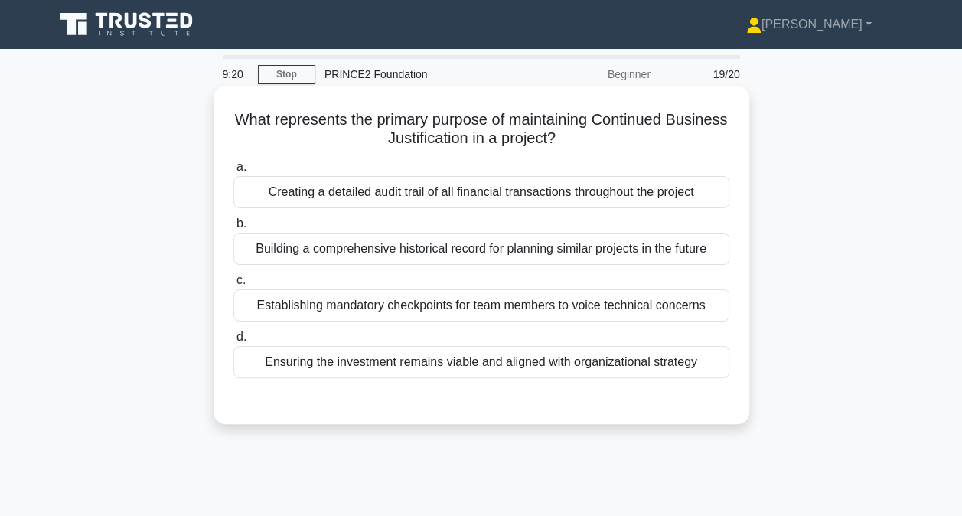
click at [608, 363] on div "Ensuring the investment remains viable and aligned with organizational strategy" at bounding box center [481, 362] width 496 height 32
click at [233, 342] on input "d. Ensuring the investment remains viable and aligned with organizational strat…" at bounding box center [233, 337] width 0 height 10
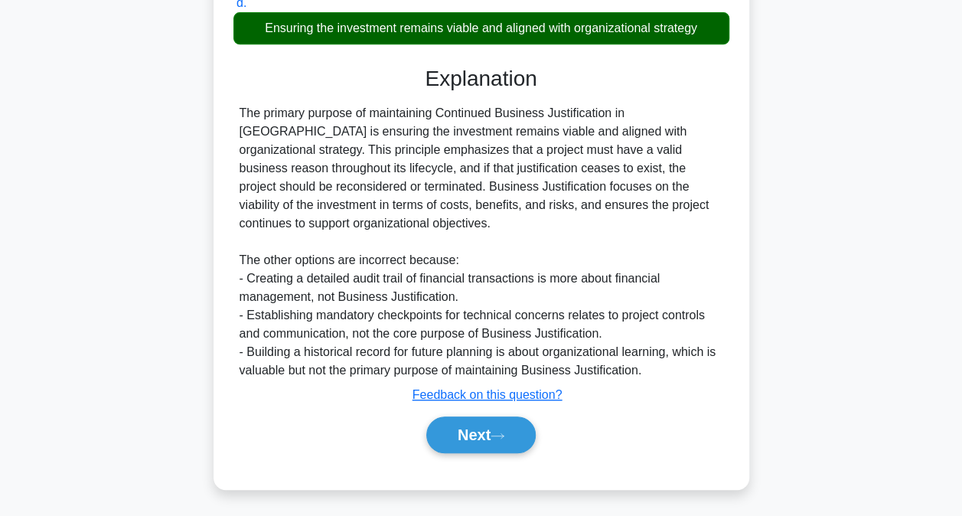
scroll to position [334, 0]
click at [491, 416] on button "Next" at bounding box center [480, 434] width 109 height 37
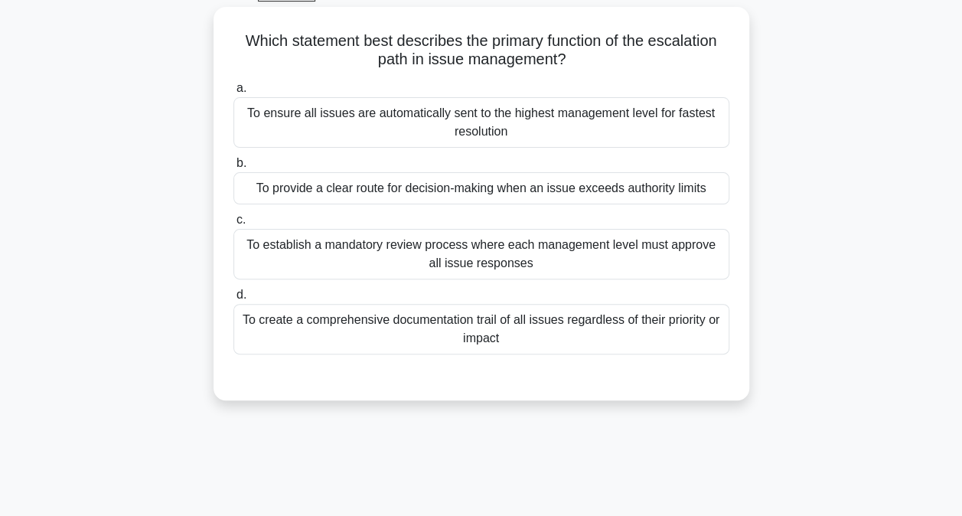
scroll to position [81, 0]
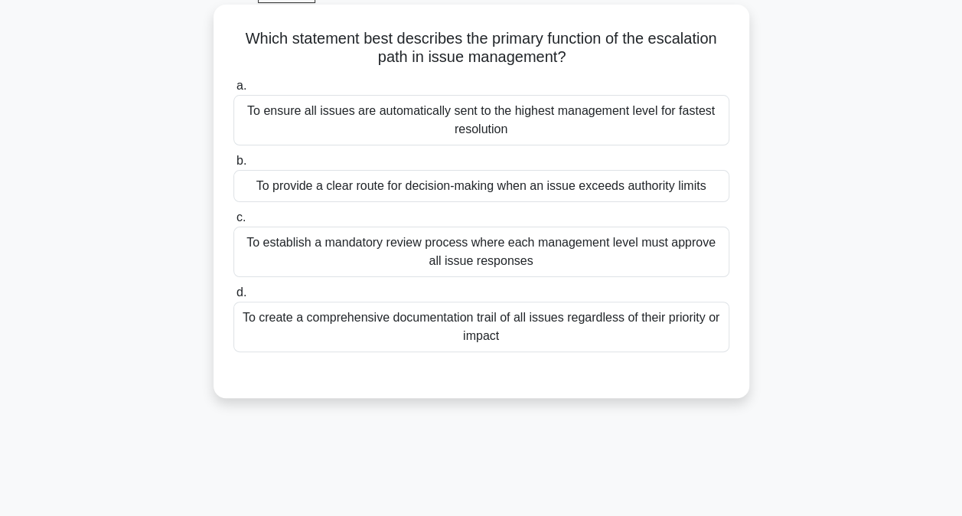
click at [539, 200] on div "To provide a clear route for decision-making when an issue exceeds authority li…" at bounding box center [481, 186] width 496 height 32
click at [233, 166] on input "b. To provide a clear route for decision-making when an issue exceeds authority…" at bounding box center [233, 161] width 0 height 10
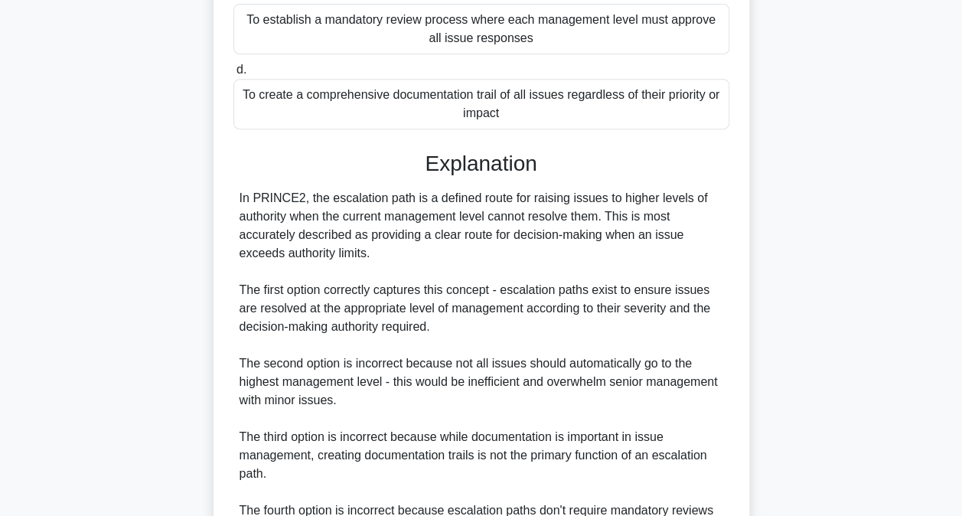
scroll to position [464, 0]
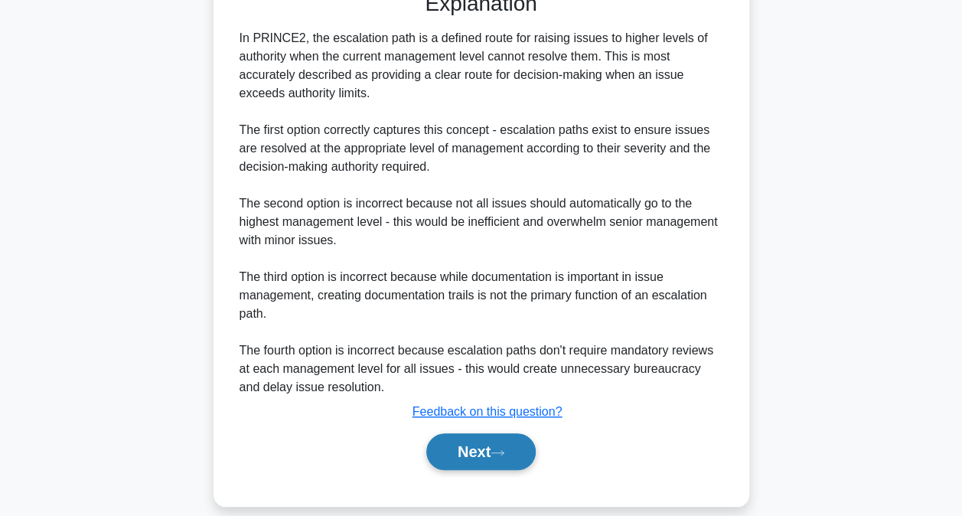
click at [483, 447] on button "Next" at bounding box center [480, 451] width 109 height 37
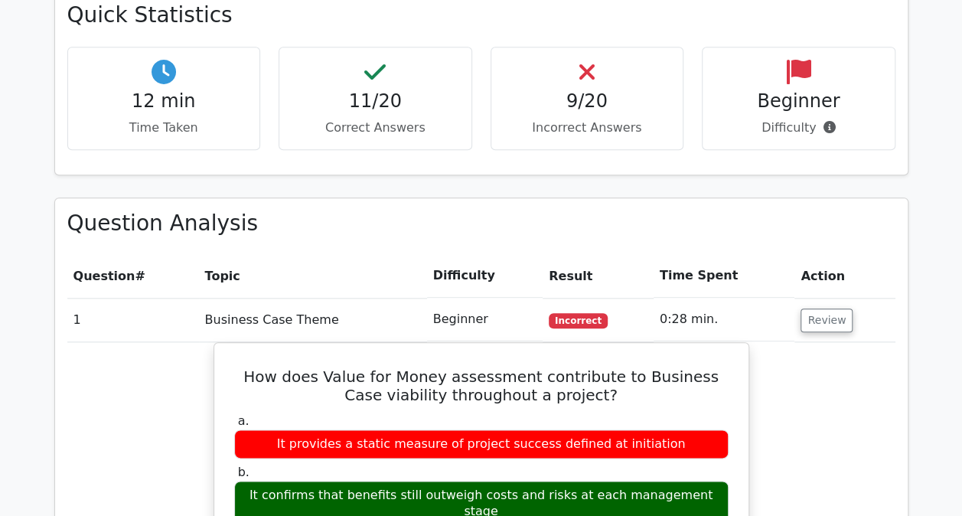
scroll to position [306, 0]
